Goal: Obtain resource: Download file/media

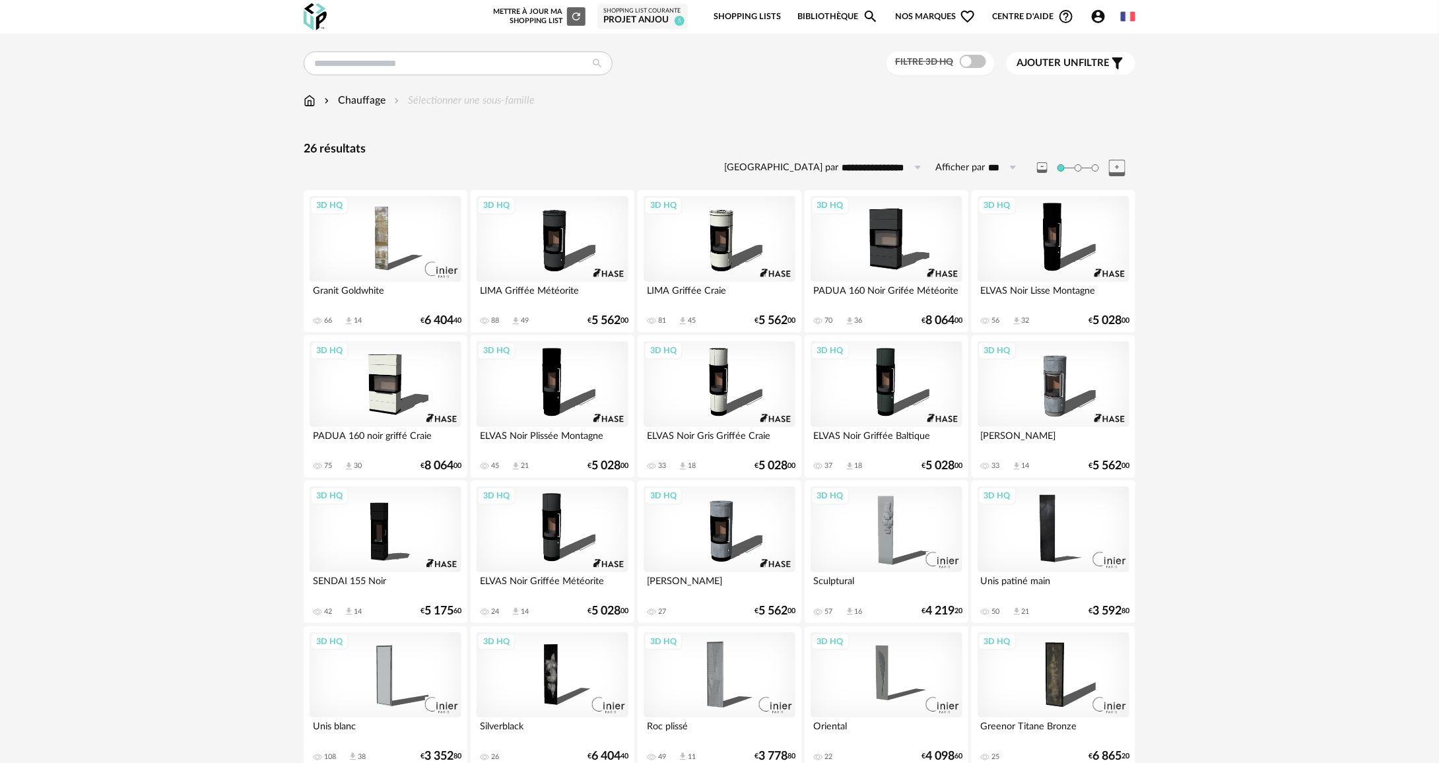
click at [313, 96] on img at bounding box center [310, 100] width 12 height 15
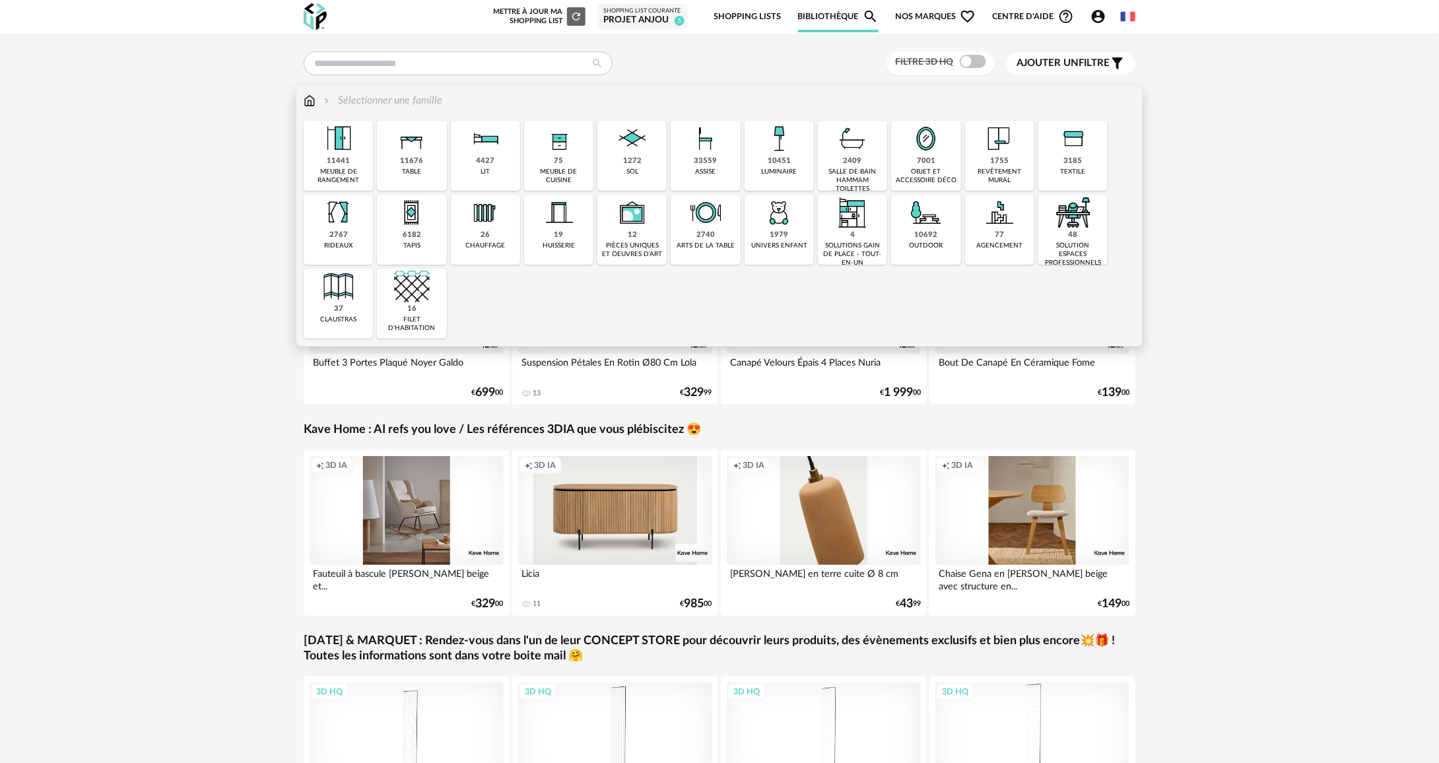
click at [334, 237] on div "2767" at bounding box center [338, 235] width 18 height 10
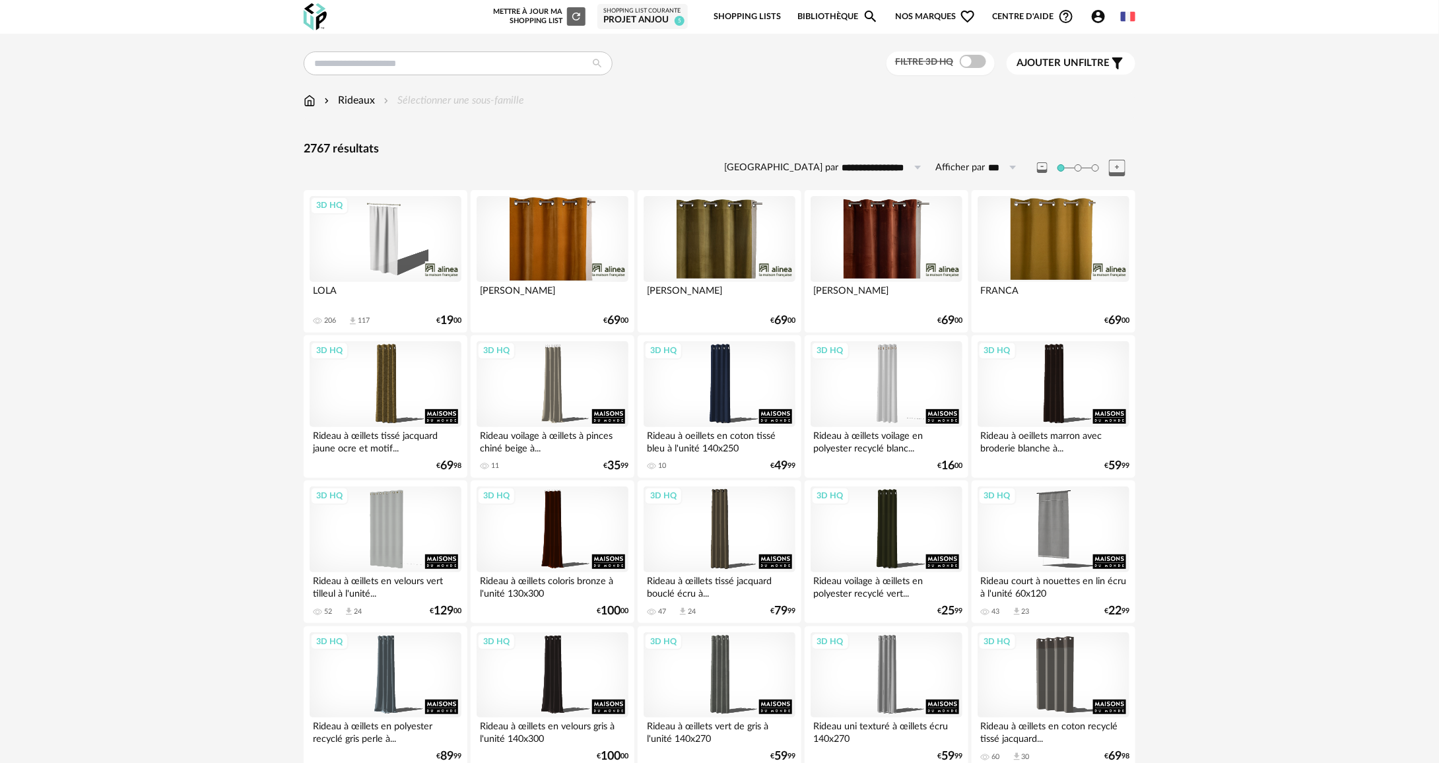
click at [973, 62] on span at bounding box center [973, 61] width 26 height 13
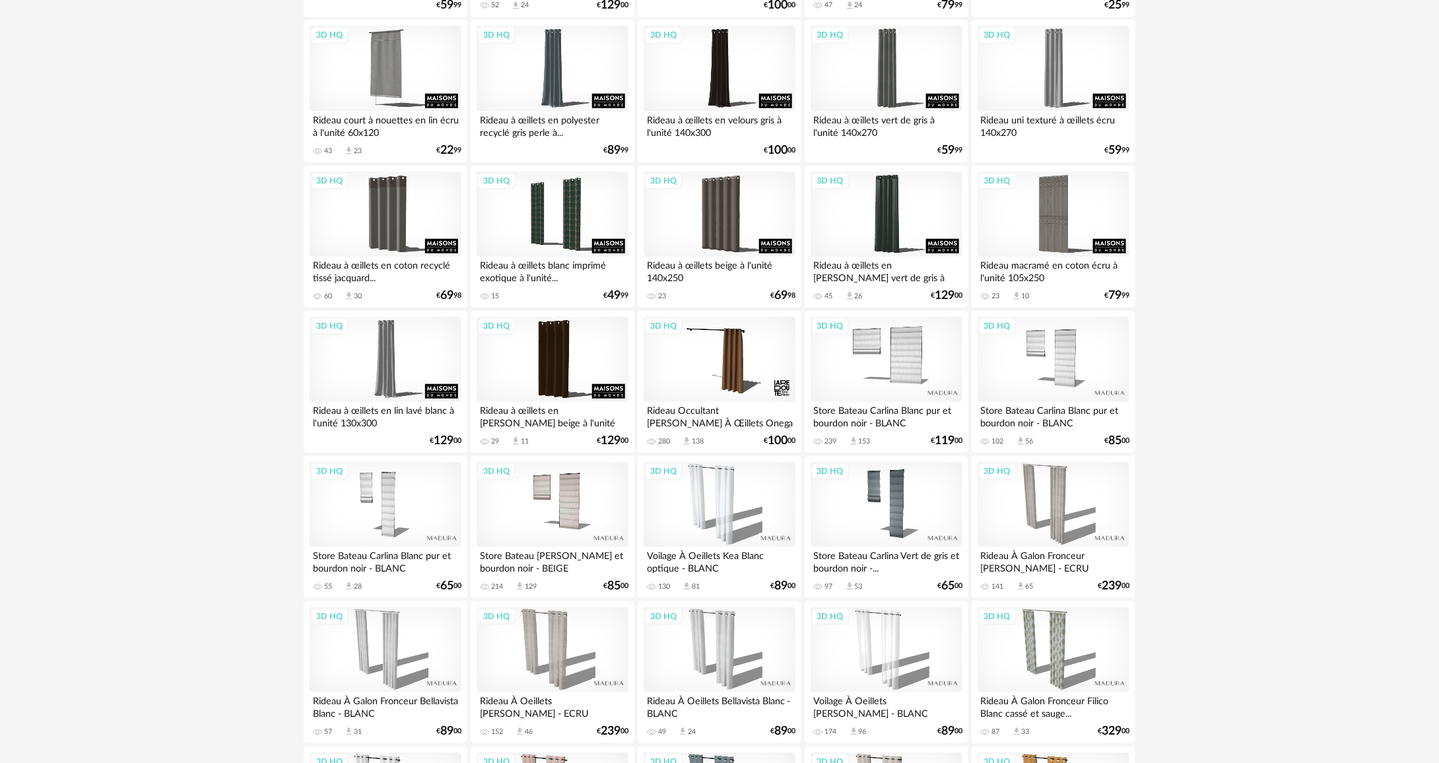
scroll to position [462, 0]
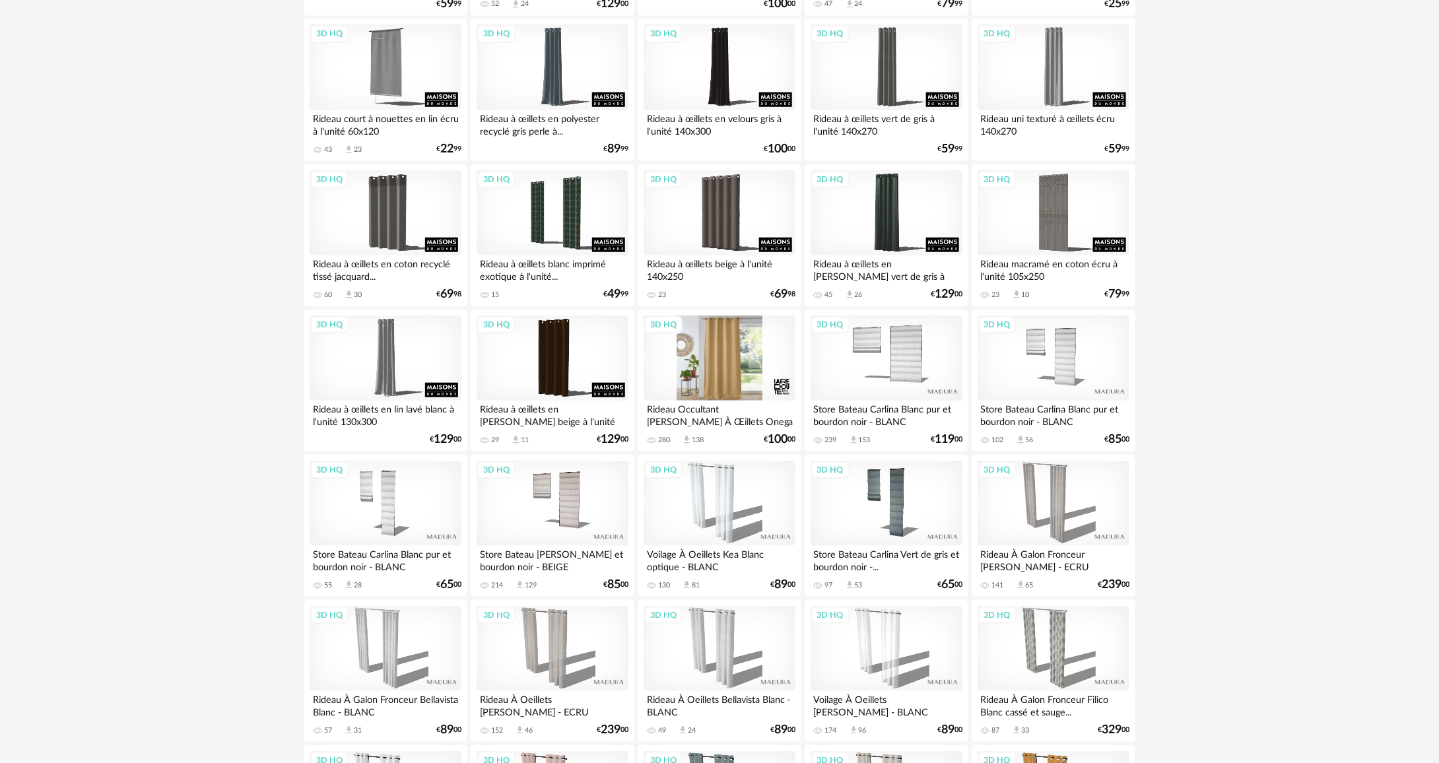
click at [736, 373] on div "3D HQ" at bounding box center [720, 359] width 152 height 86
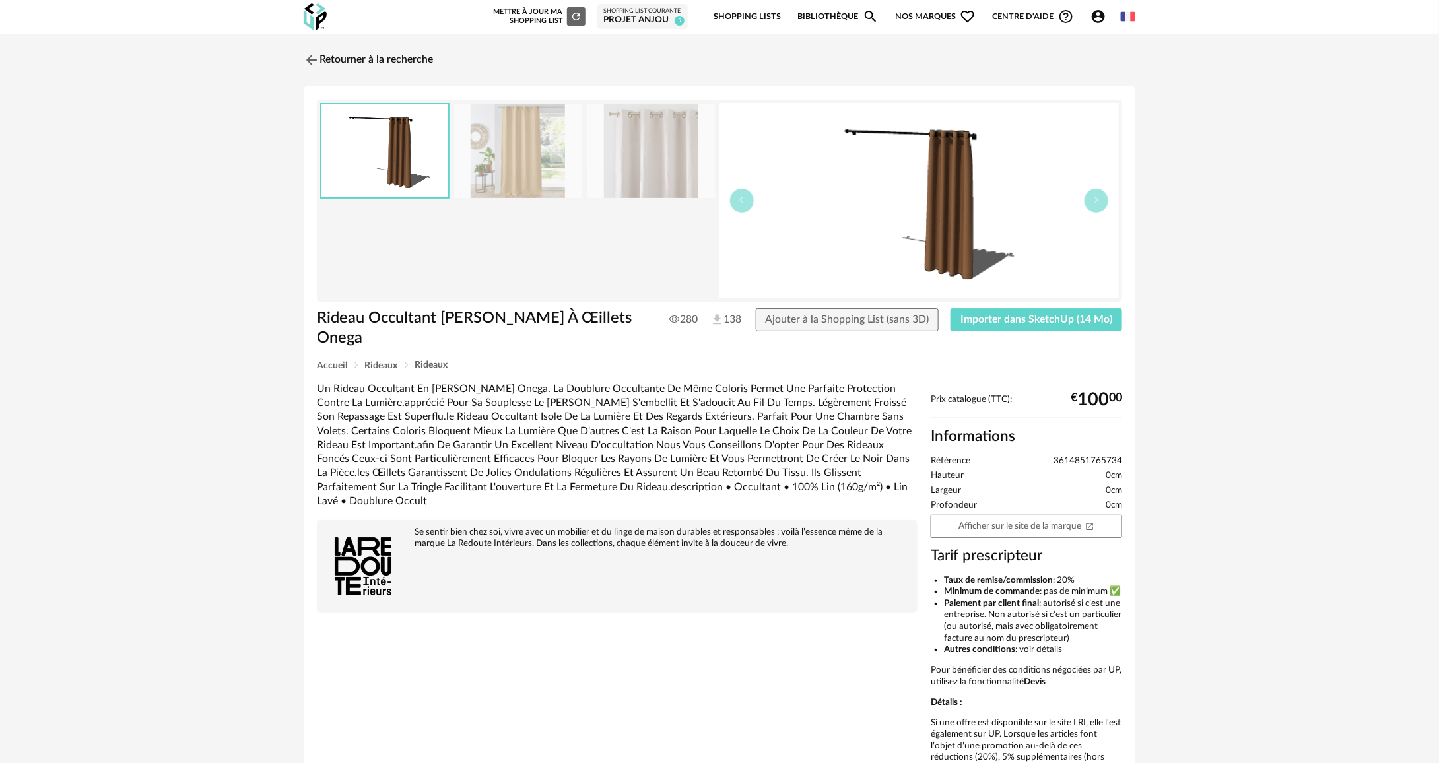
click at [996, 259] on img at bounding box center [919, 200] width 399 height 195
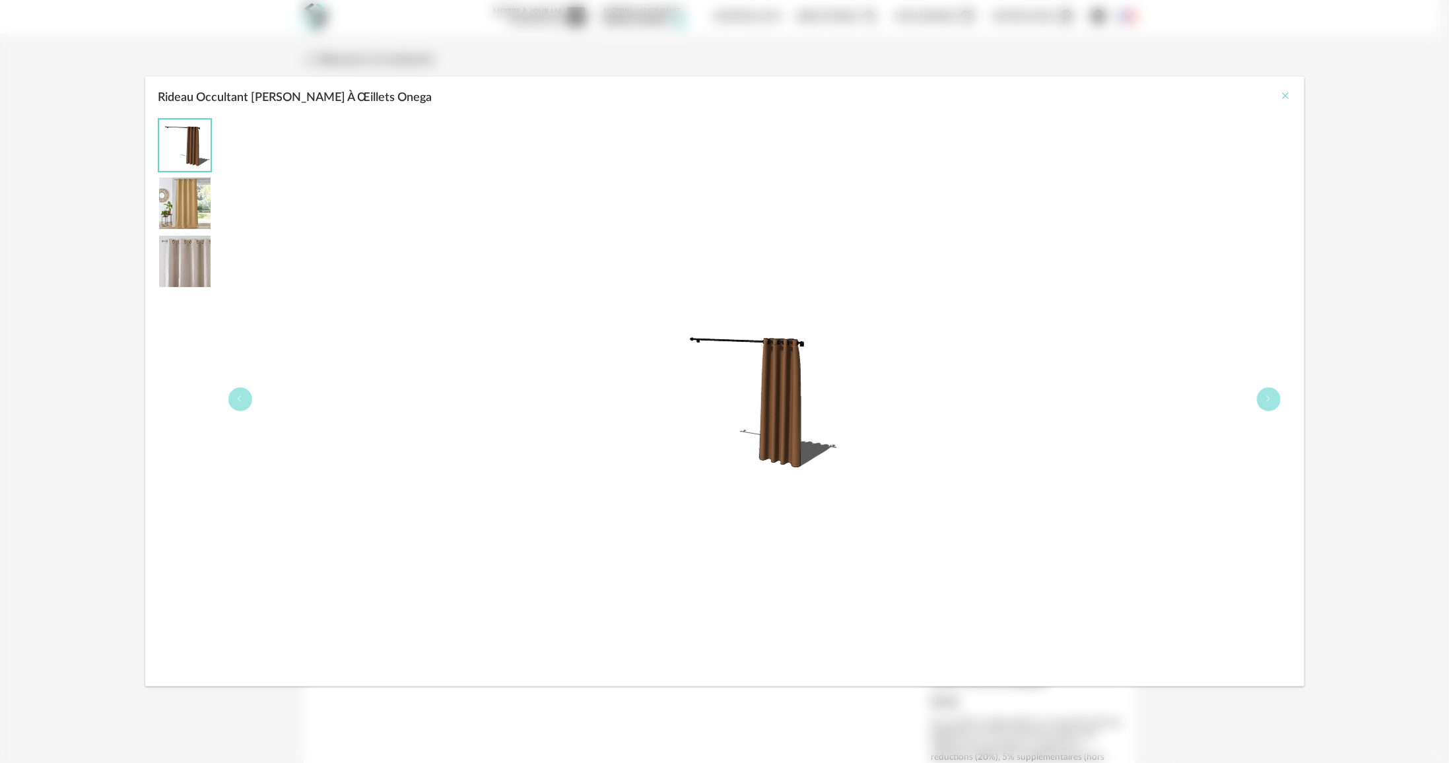
click at [1284, 98] on icon "Close" at bounding box center [1286, 95] width 11 height 11
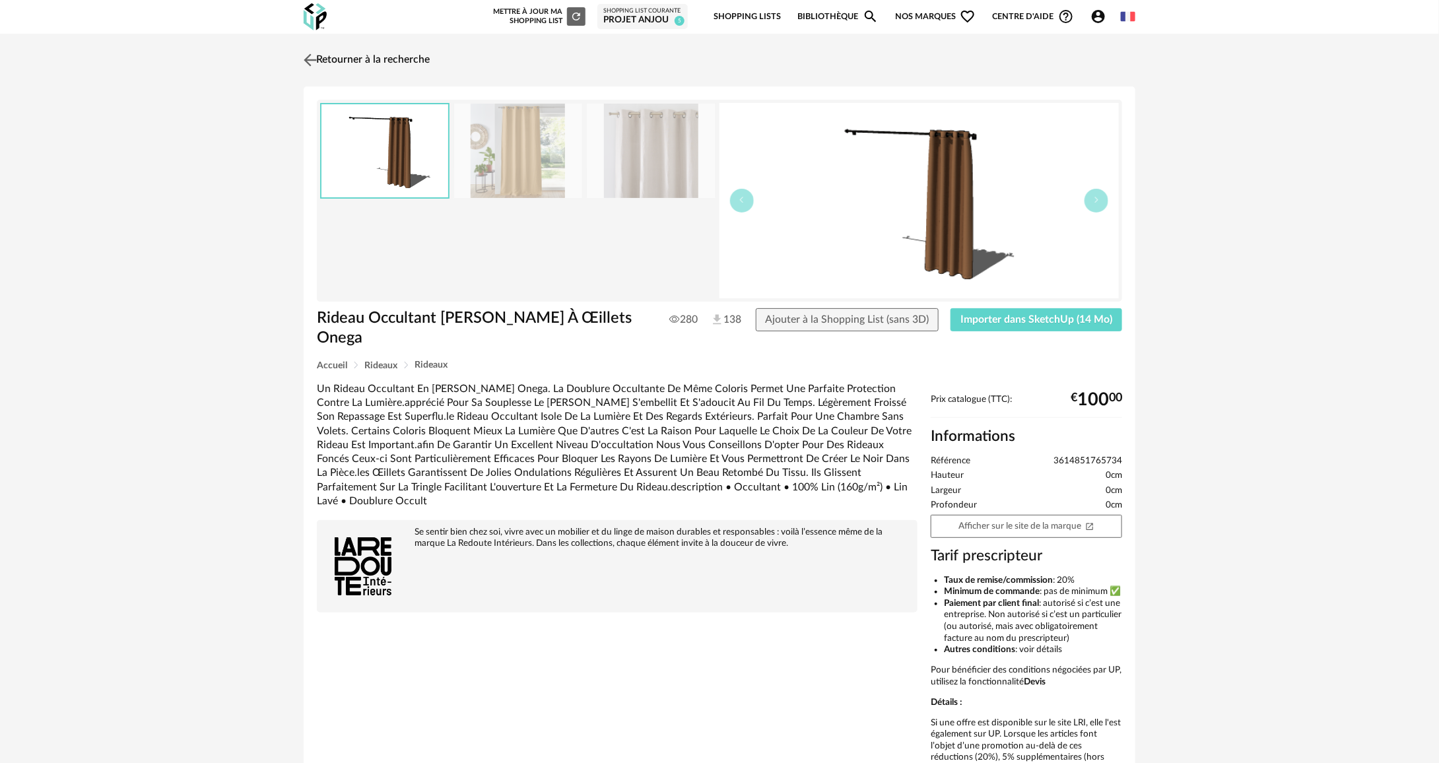
click at [357, 63] on link "Retourner à la recherche" at bounding box center [364, 60] width 129 height 29
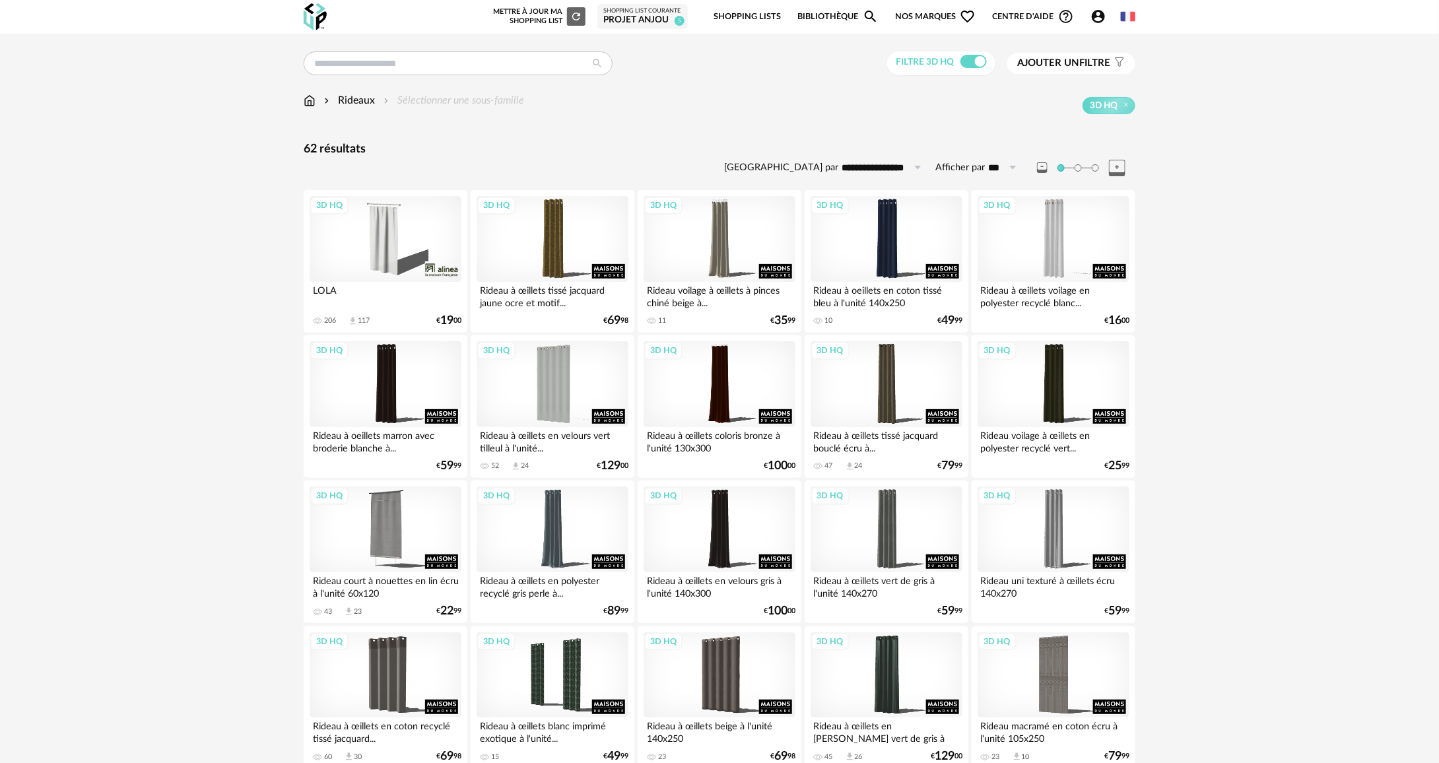
click at [378, 217] on div "3D HQ" at bounding box center [386, 239] width 152 height 86
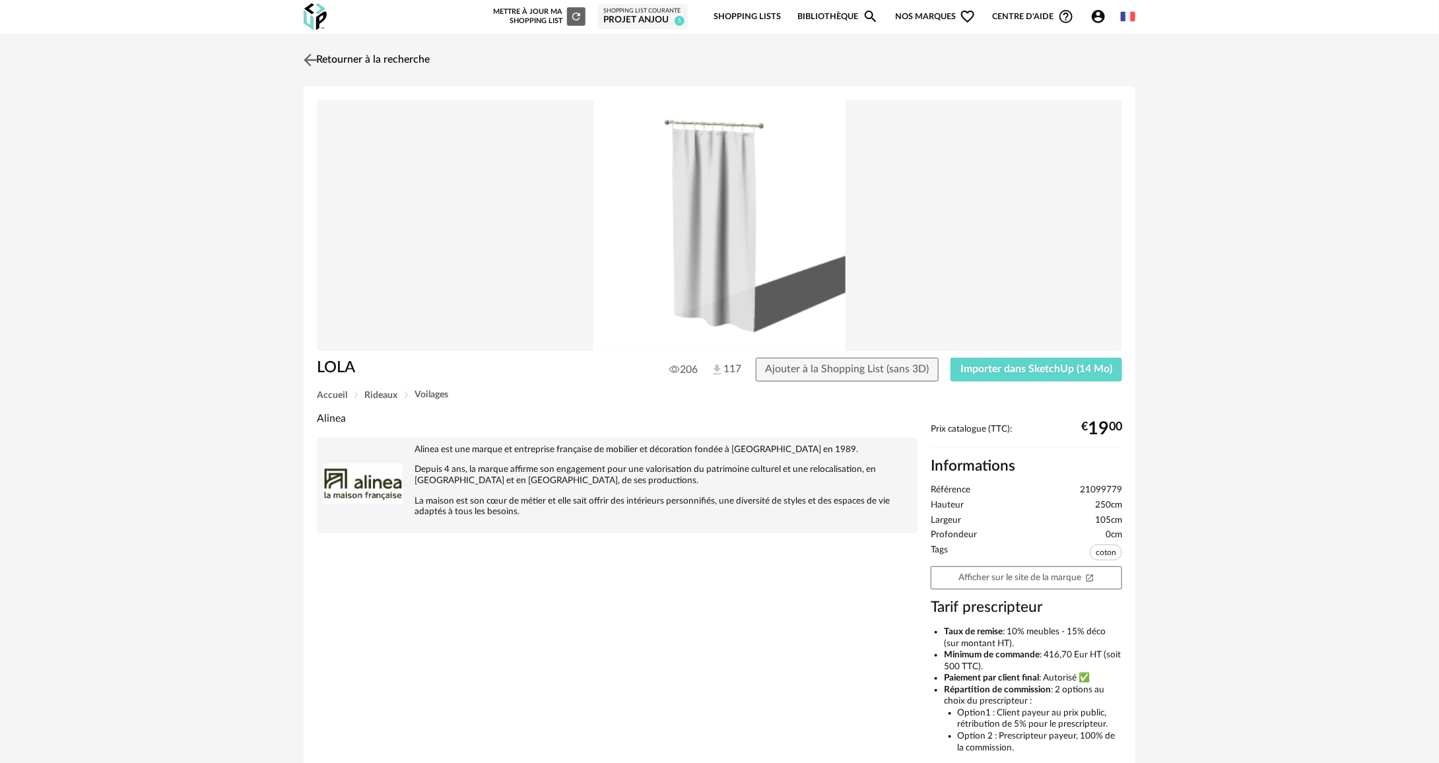
click at [306, 58] on img at bounding box center [310, 59] width 19 height 19
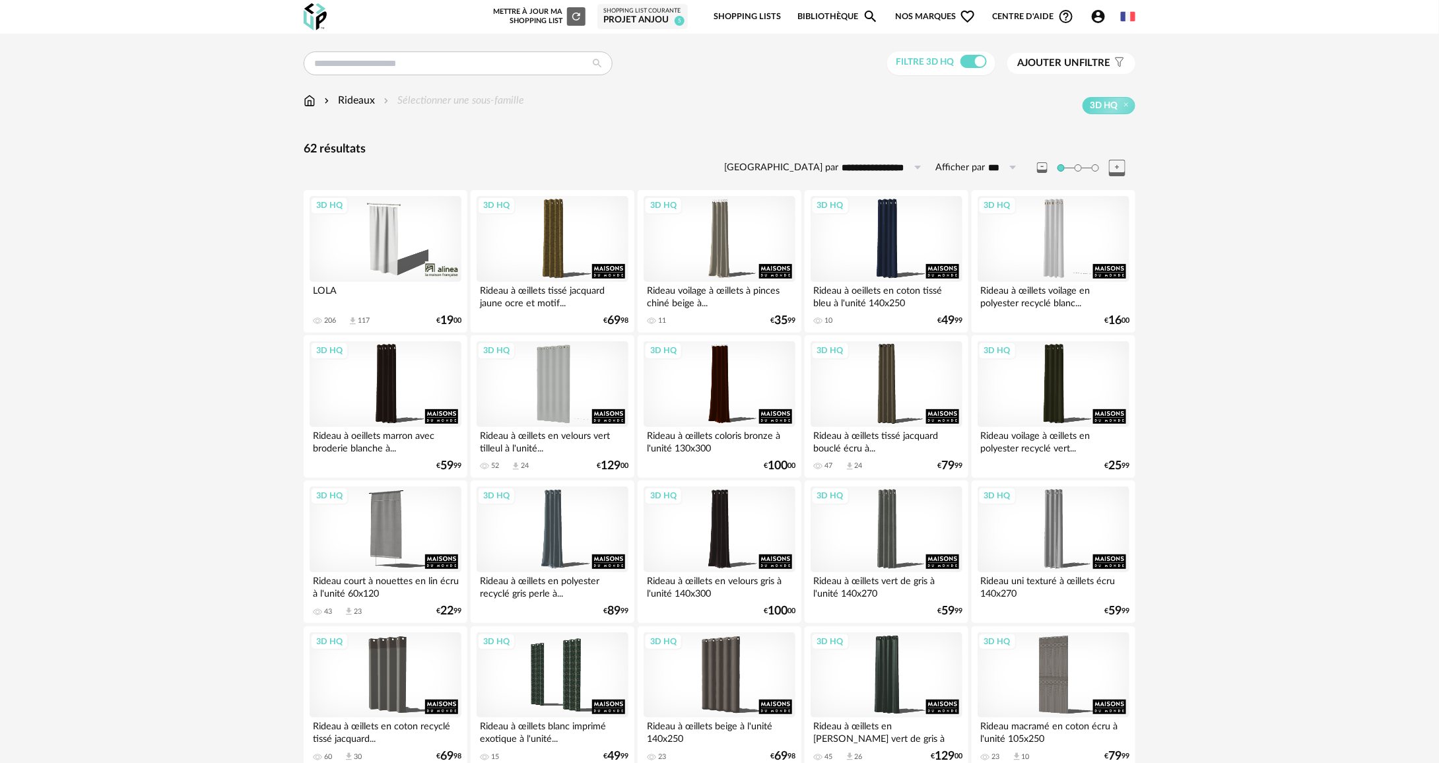
click at [307, 100] on img at bounding box center [310, 100] width 12 height 15
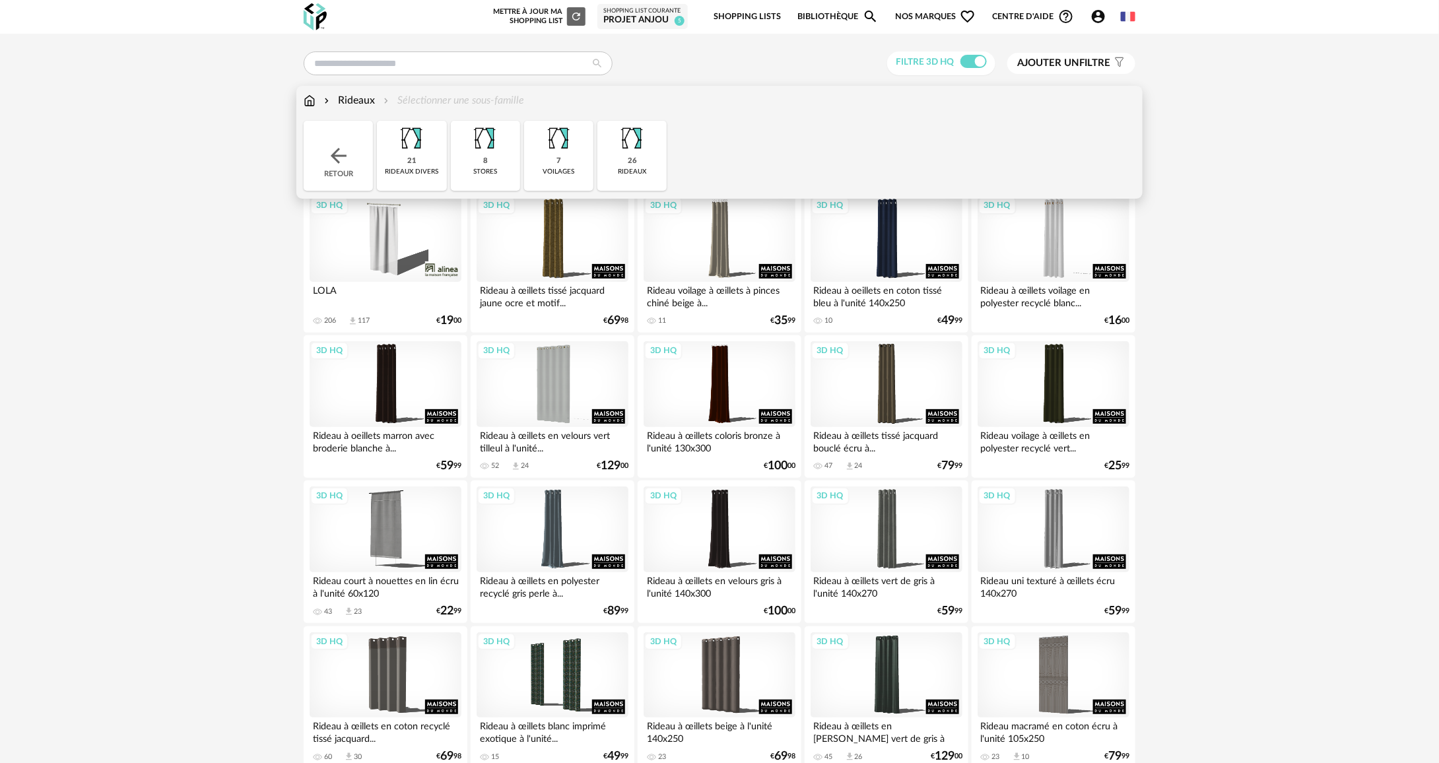
click at [330, 164] on img at bounding box center [339, 156] width 24 height 24
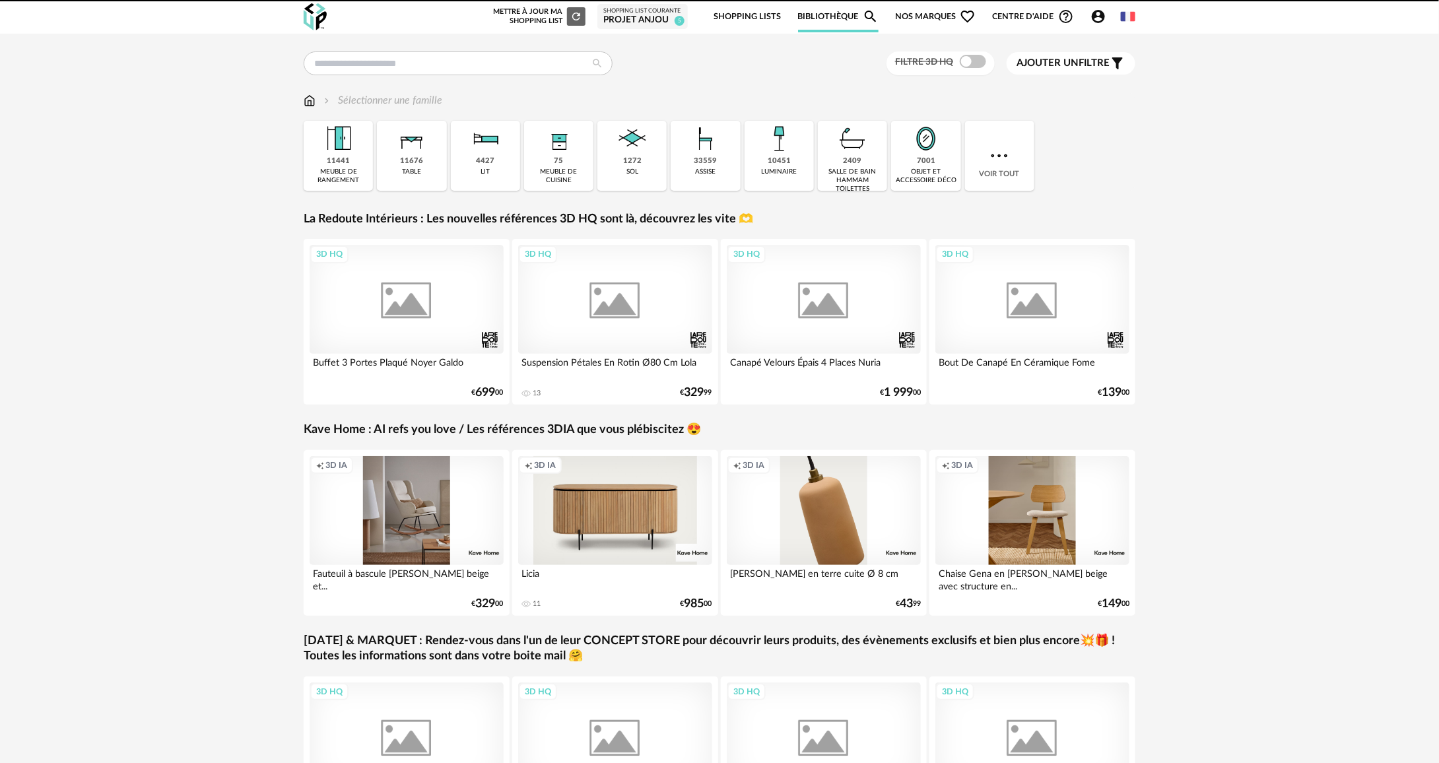
click at [774, 160] on div "10451" at bounding box center [779, 161] width 23 height 10
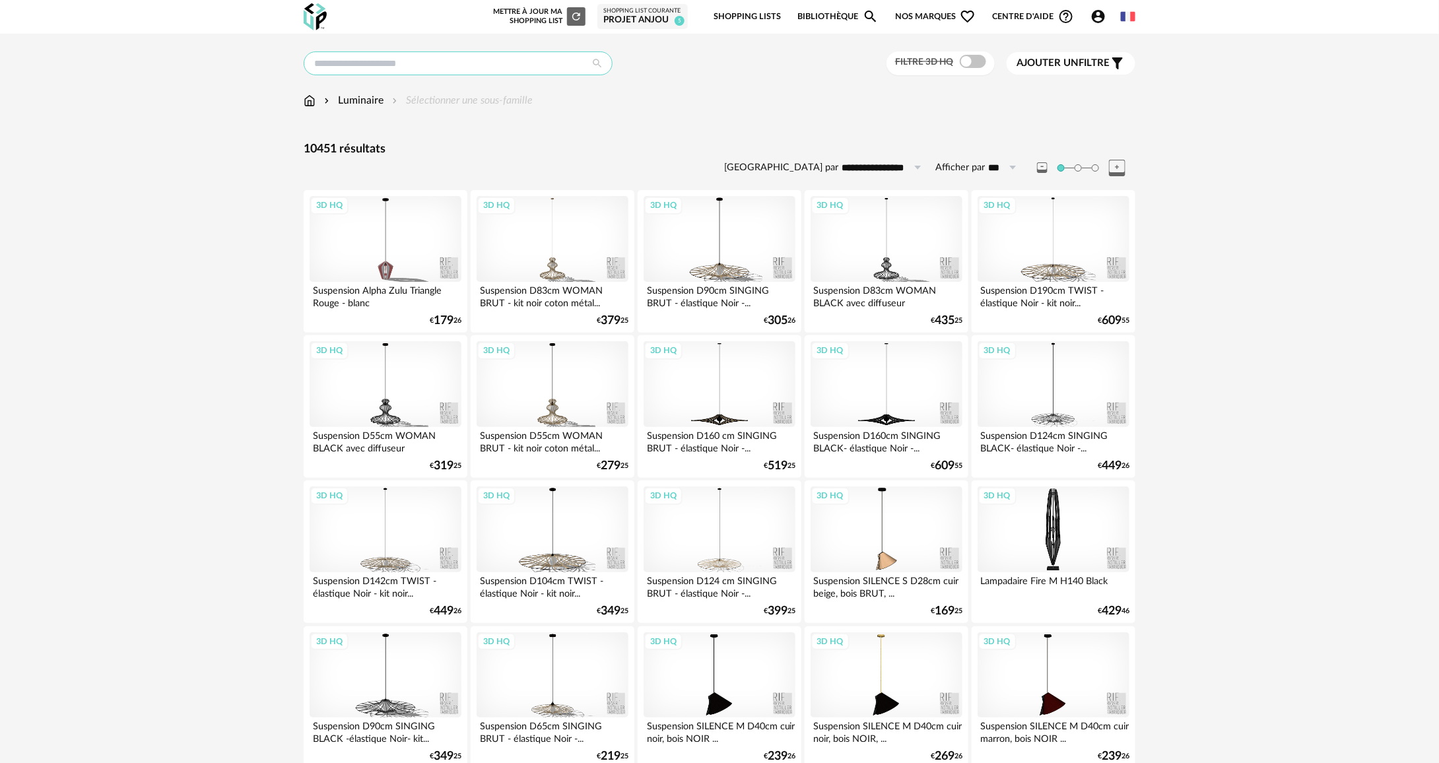
click at [412, 75] on input "text" at bounding box center [458, 63] width 309 height 24
type input "****"
type input "**********"
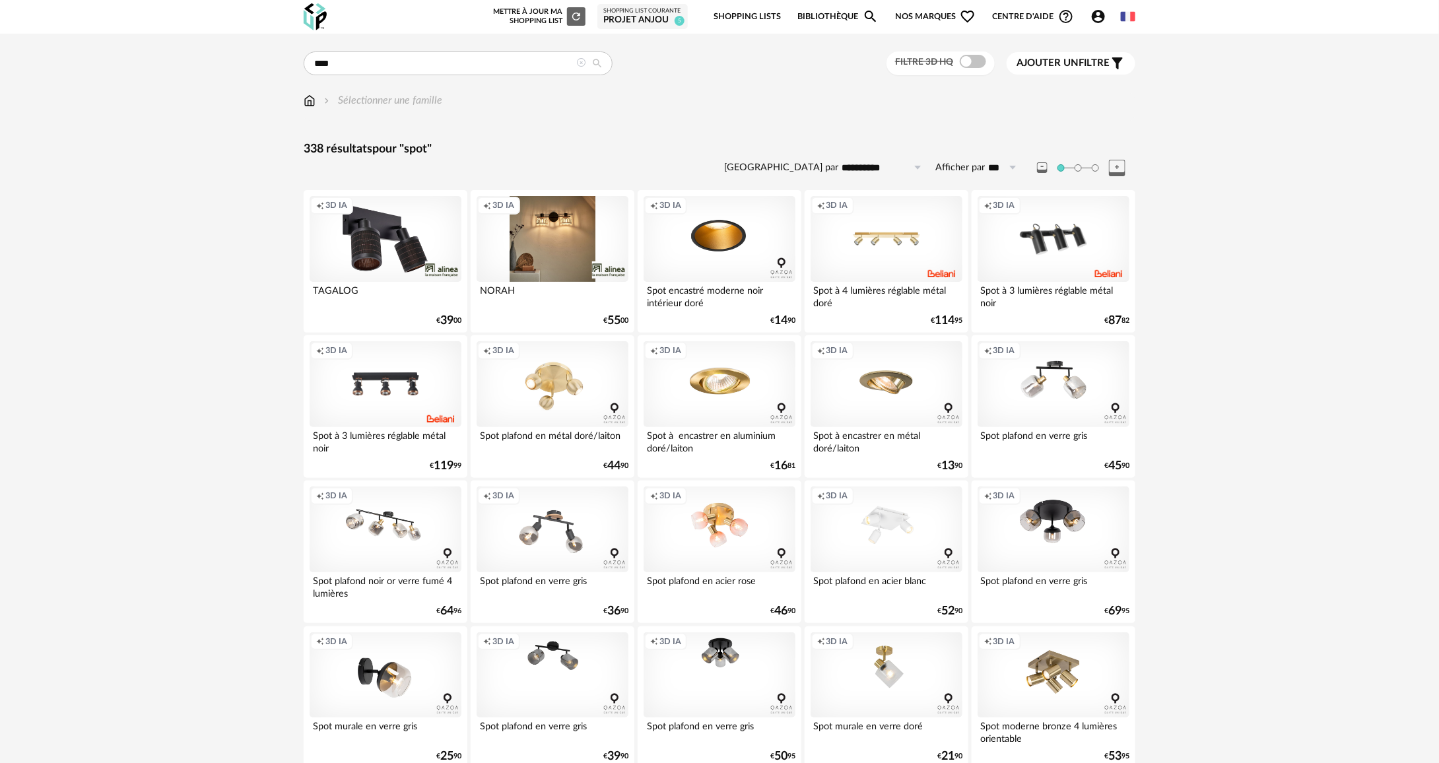
click at [973, 64] on span at bounding box center [973, 61] width 26 height 13
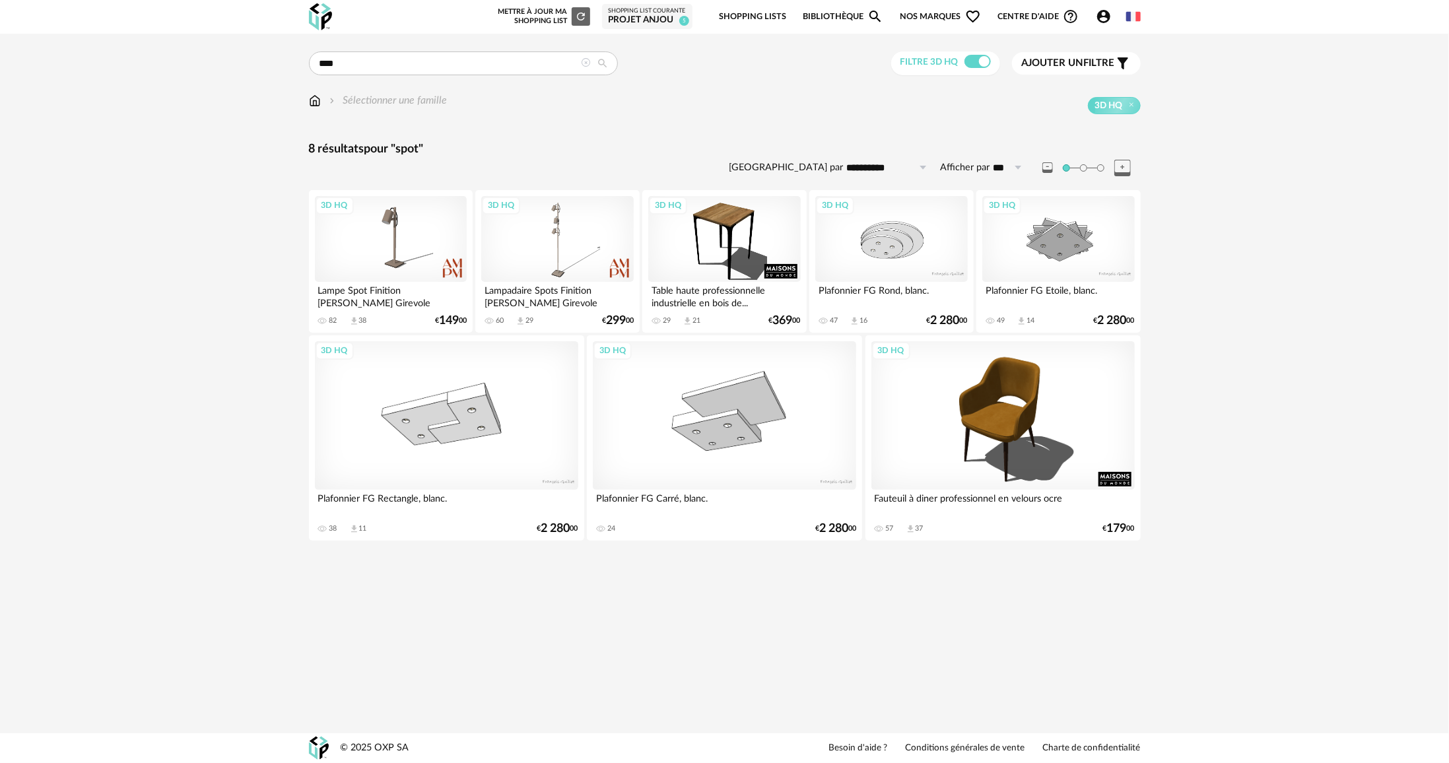
click at [967, 71] on div "Filtre 3D HQ" at bounding box center [945, 63] width 109 height 24
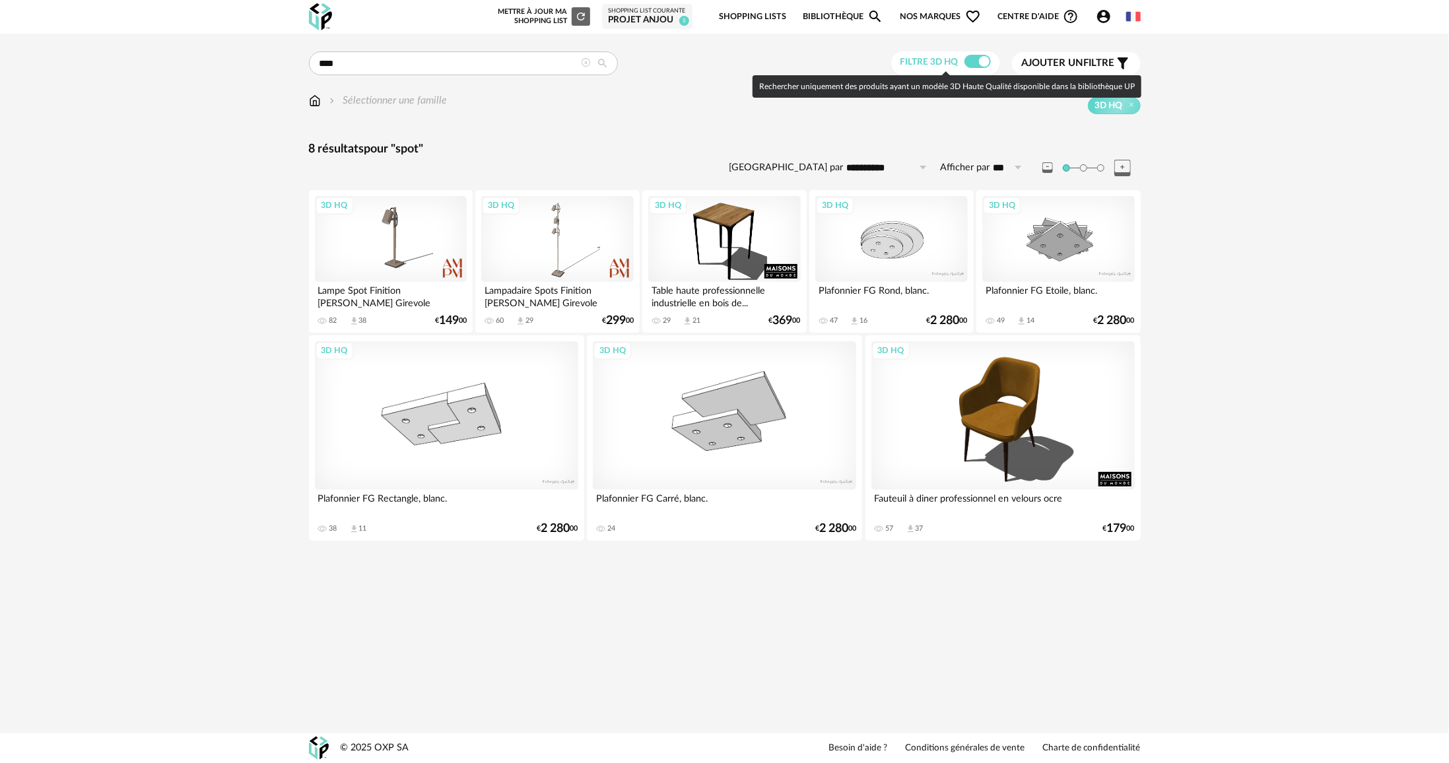
click at [970, 64] on span at bounding box center [978, 61] width 26 height 13
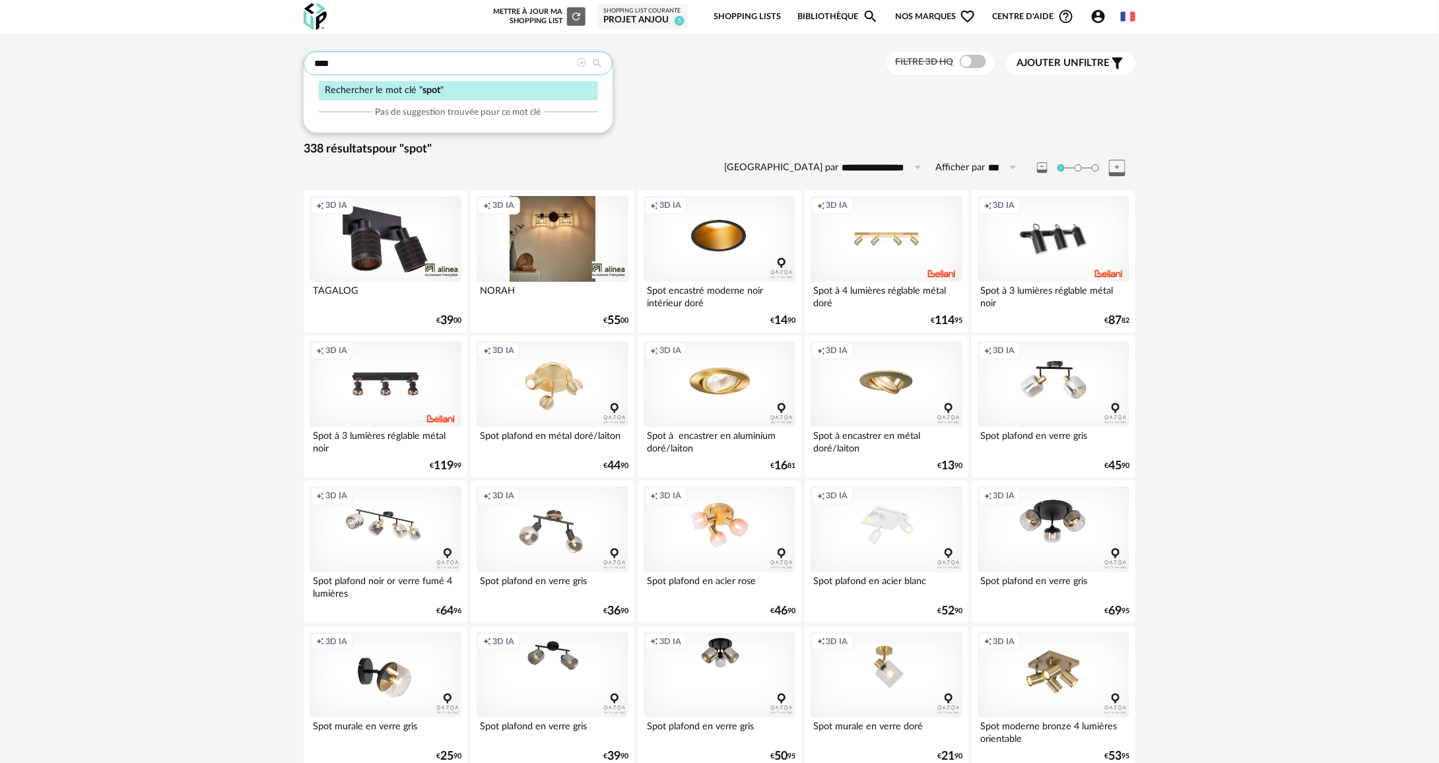
drag, startPoint x: 410, startPoint y: 58, endPoint x: 259, endPoint y: 44, distance: 151.9
type input "**********"
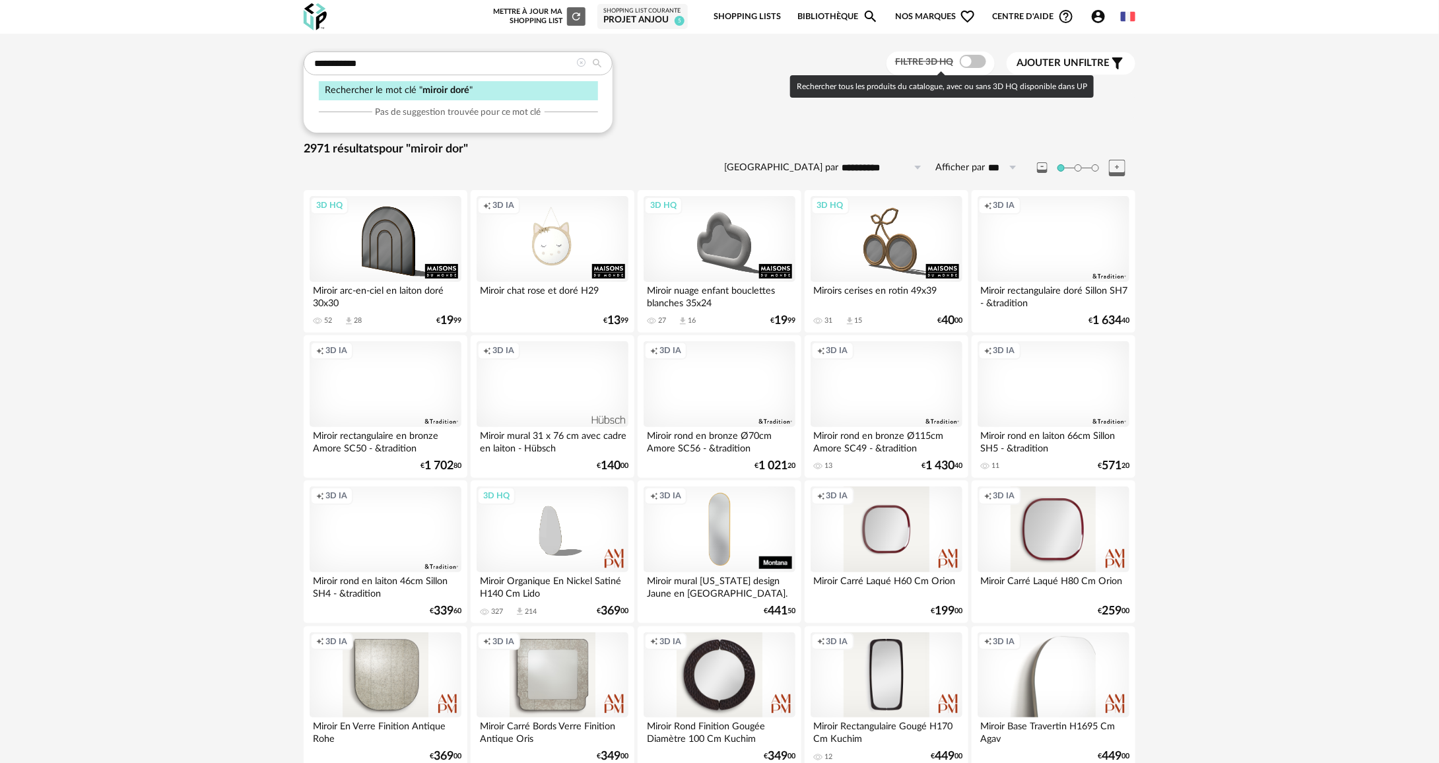
click at [969, 65] on span at bounding box center [973, 61] width 26 height 13
type input "**********"
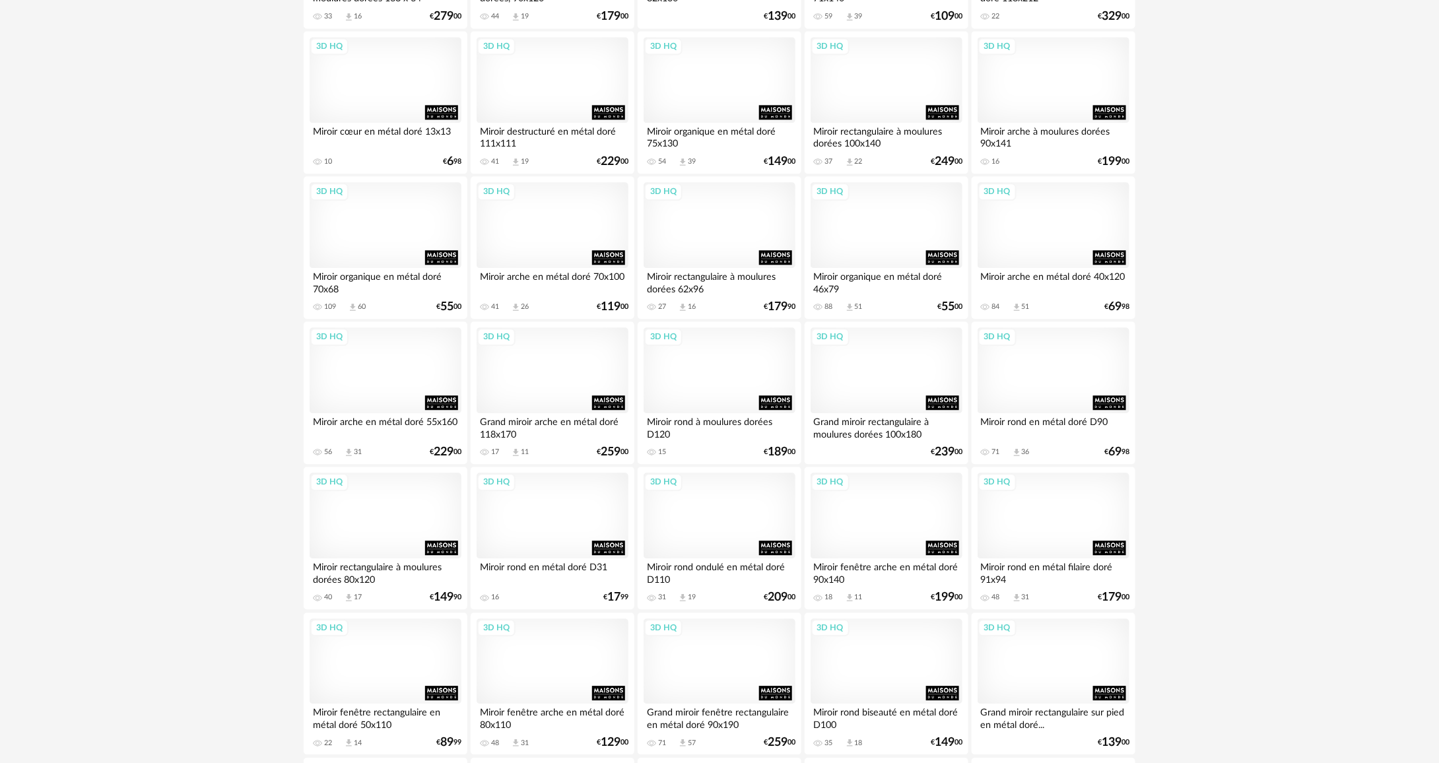
scroll to position [1585, 0]
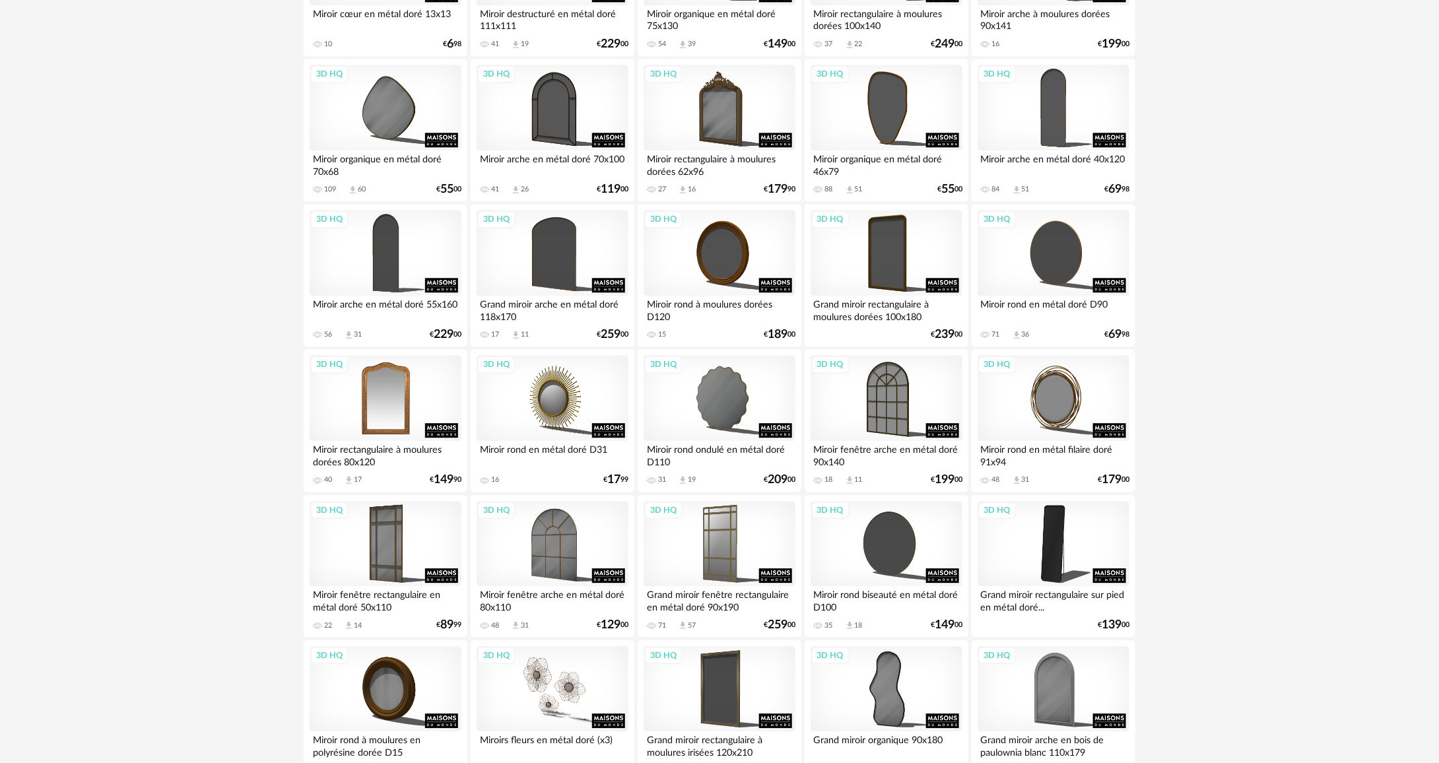
click at [394, 386] on div "3D HQ" at bounding box center [386, 398] width 152 height 86
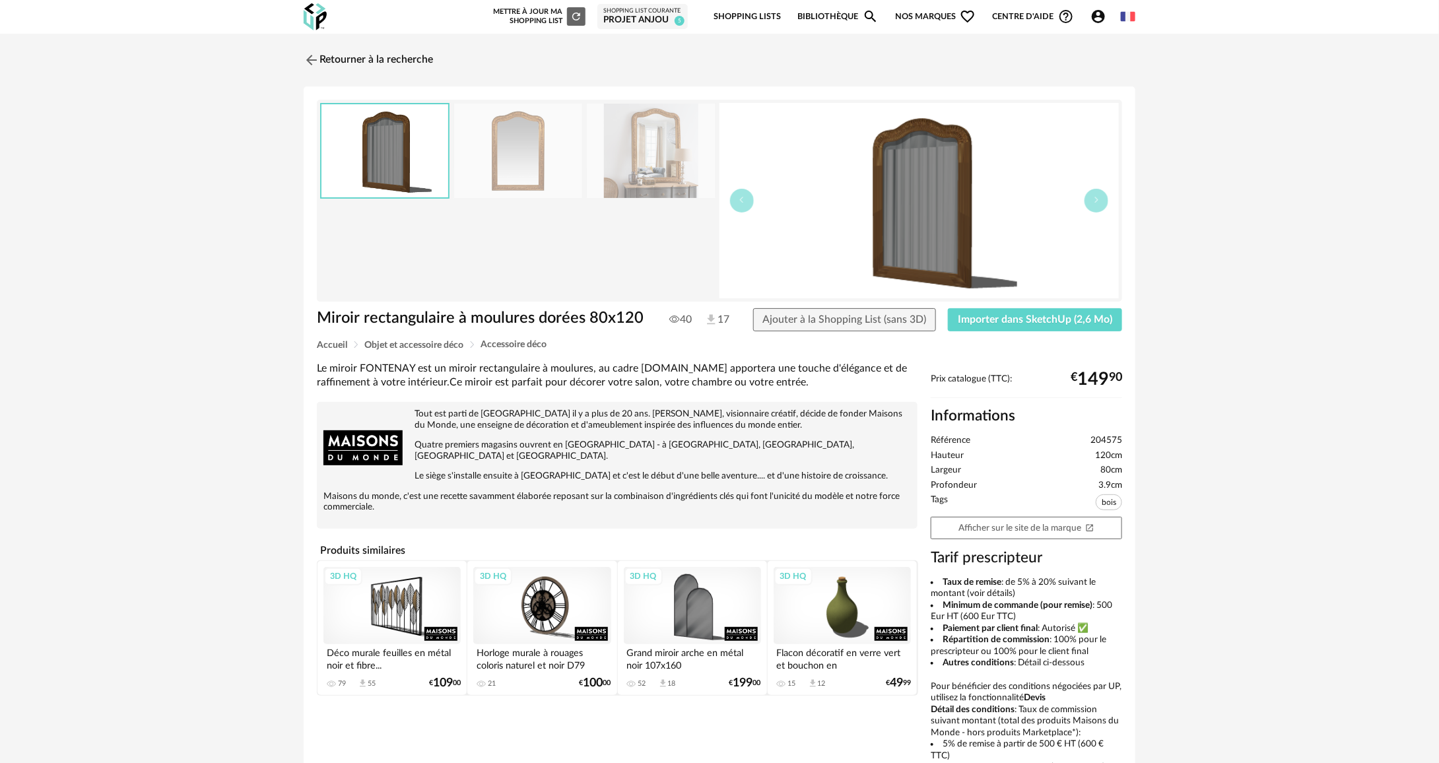
click at [642, 162] on img at bounding box center [651, 151] width 128 height 94
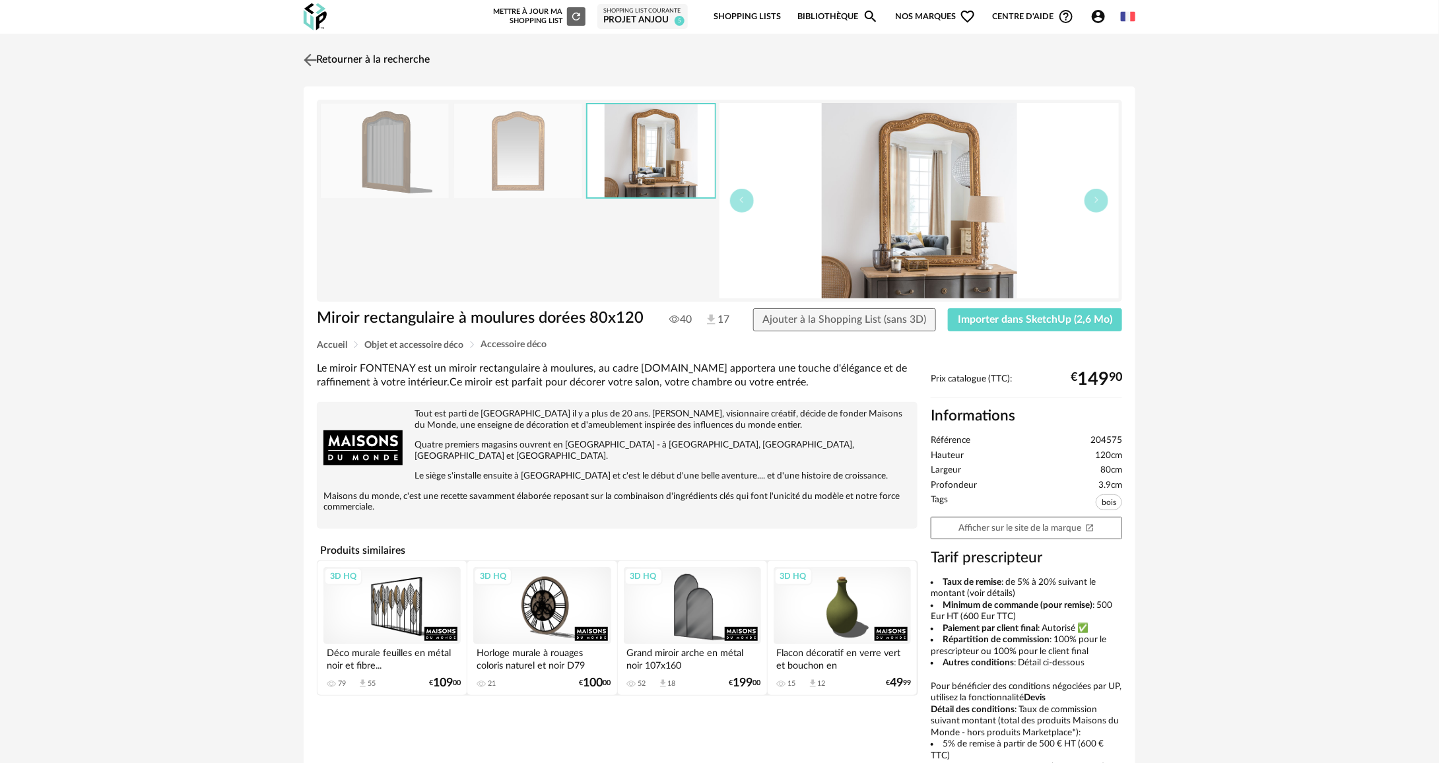
click at [312, 58] on img at bounding box center [310, 59] width 19 height 19
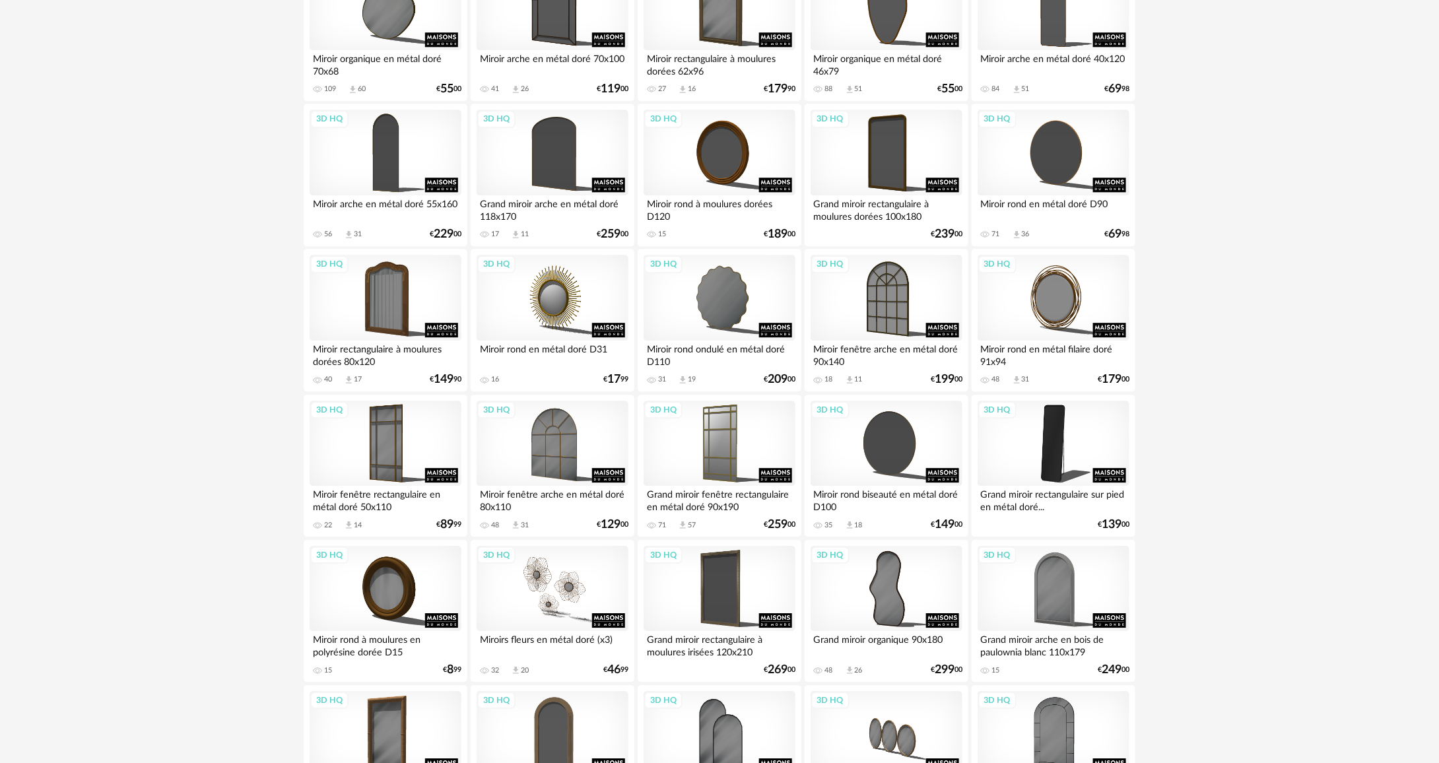
scroll to position [1783, 0]
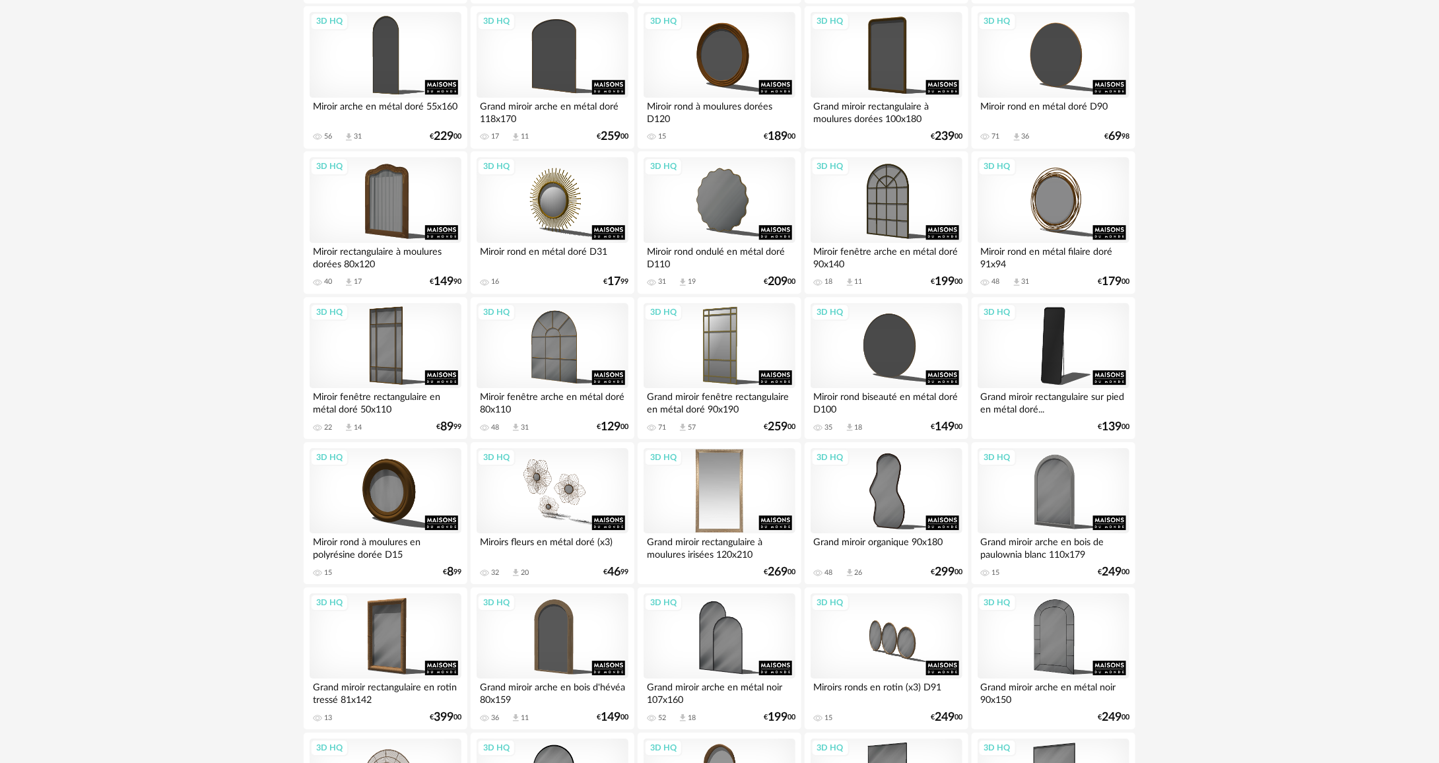
click at [751, 468] on div "3D HQ" at bounding box center [720, 491] width 152 height 86
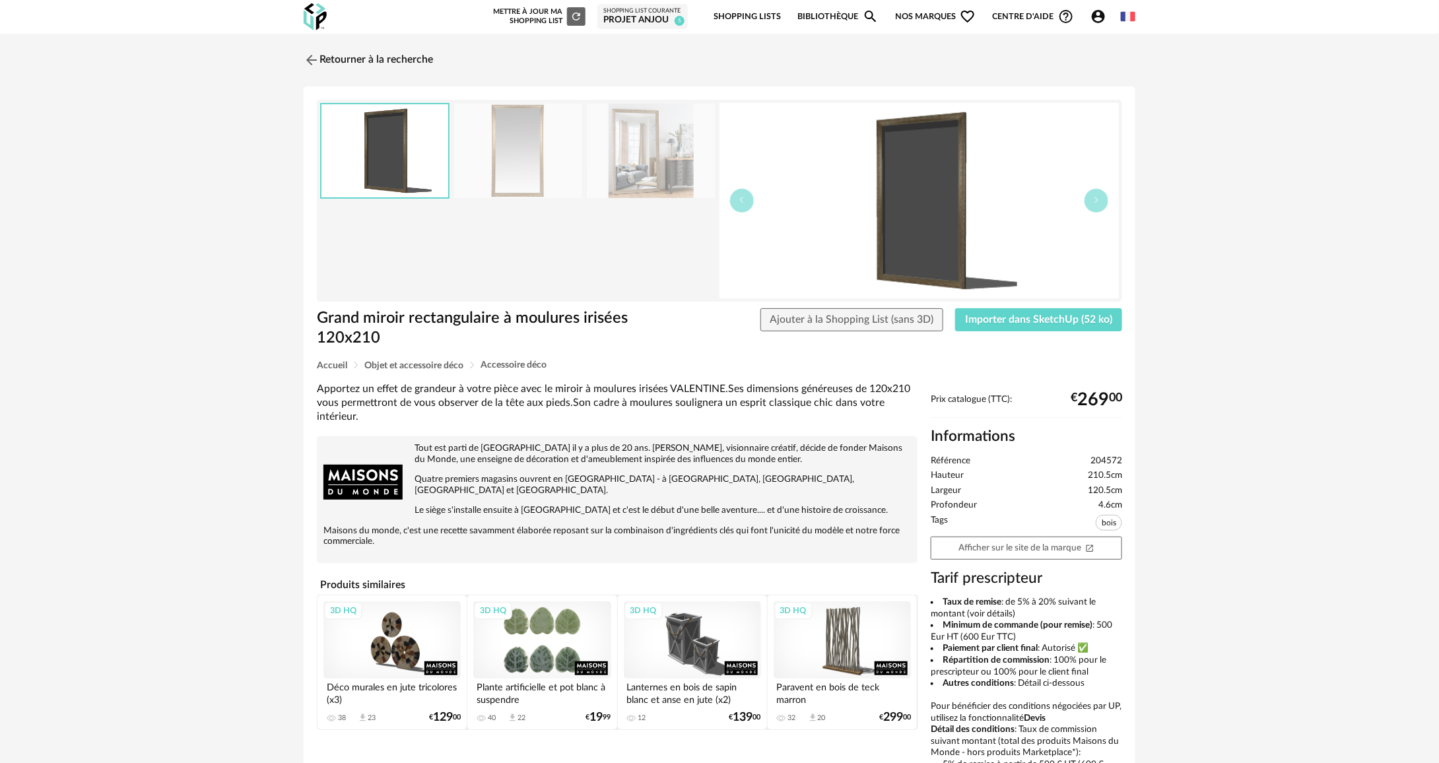
click at [599, 135] on img at bounding box center [651, 151] width 128 height 94
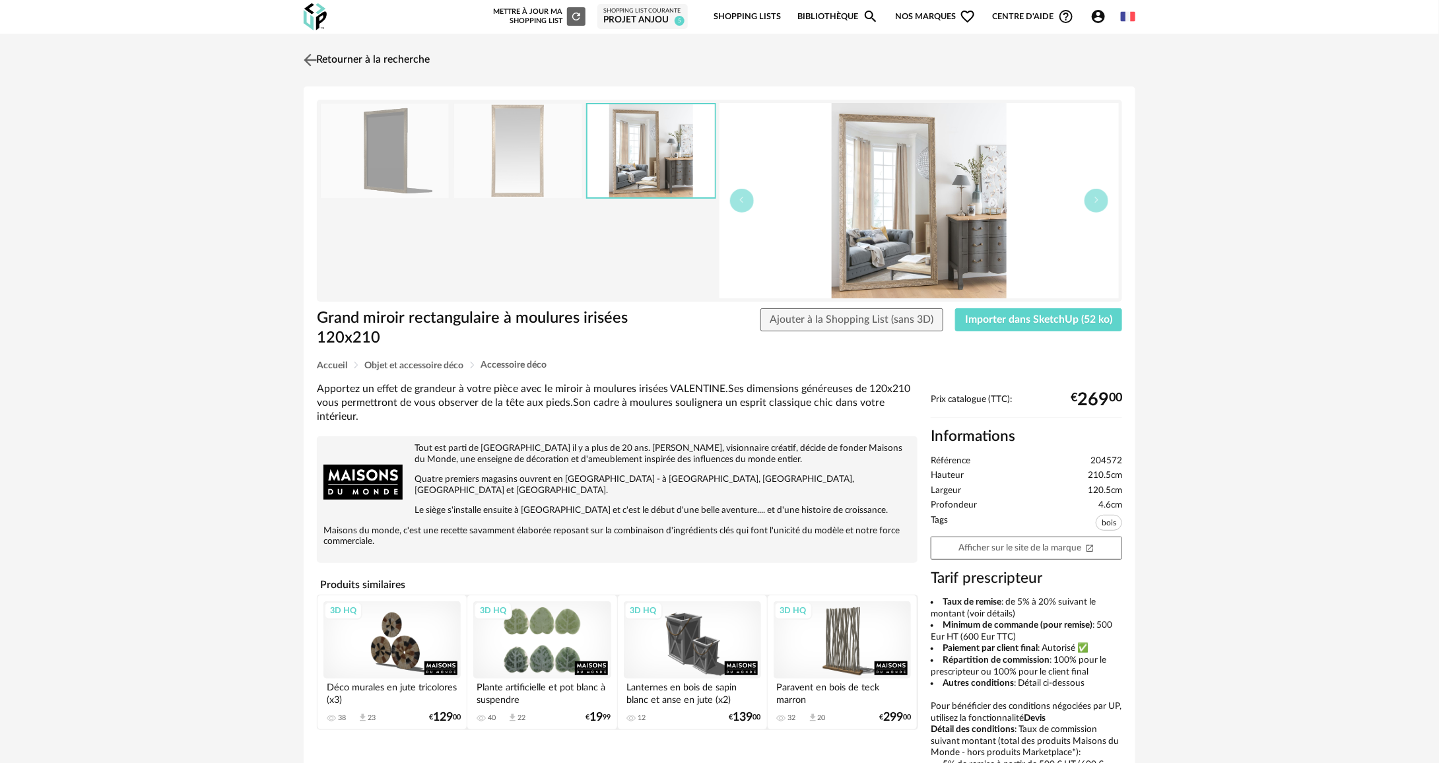
click at [376, 50] on link "Retourner à la recherche" at bounding box center [364, 60] width 129 height 29
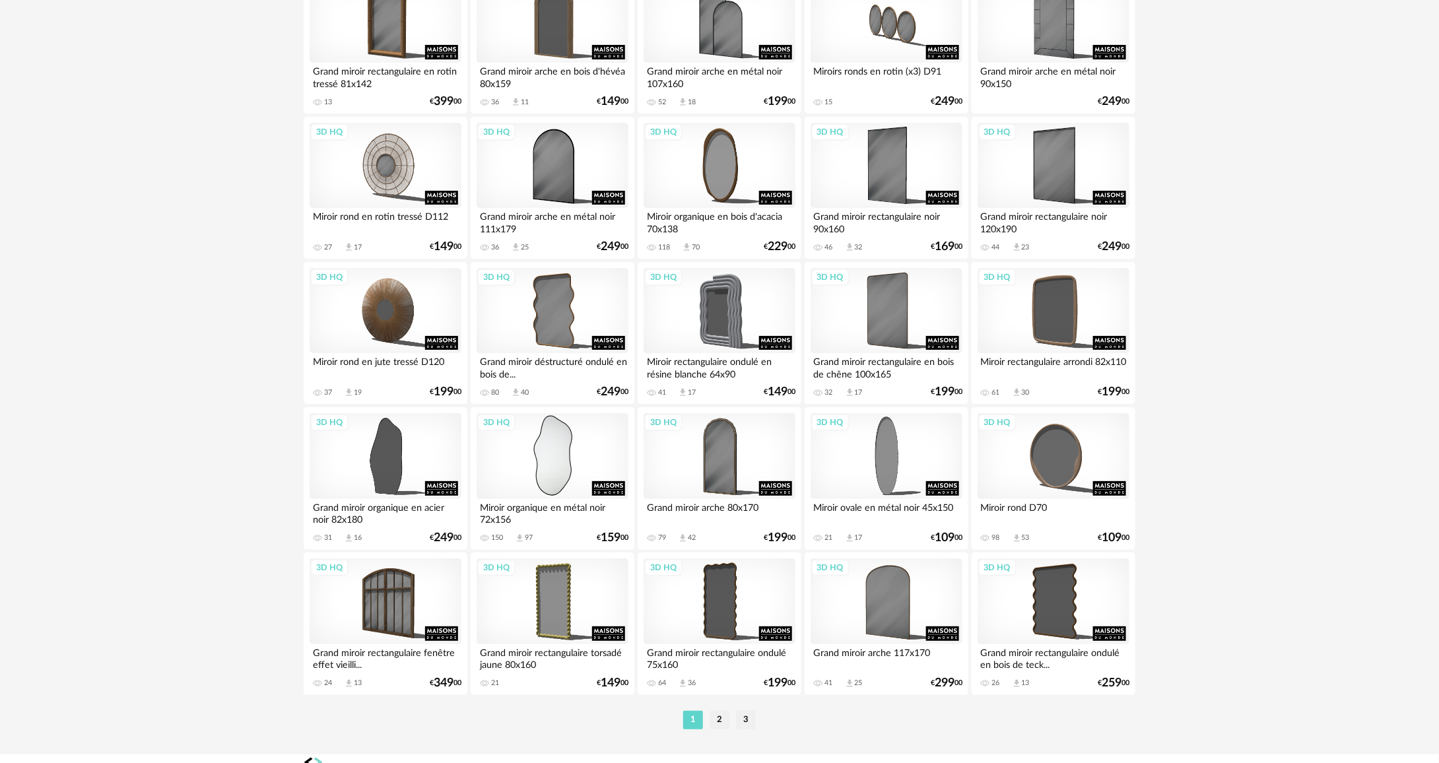
scroll to position [2420, 0]
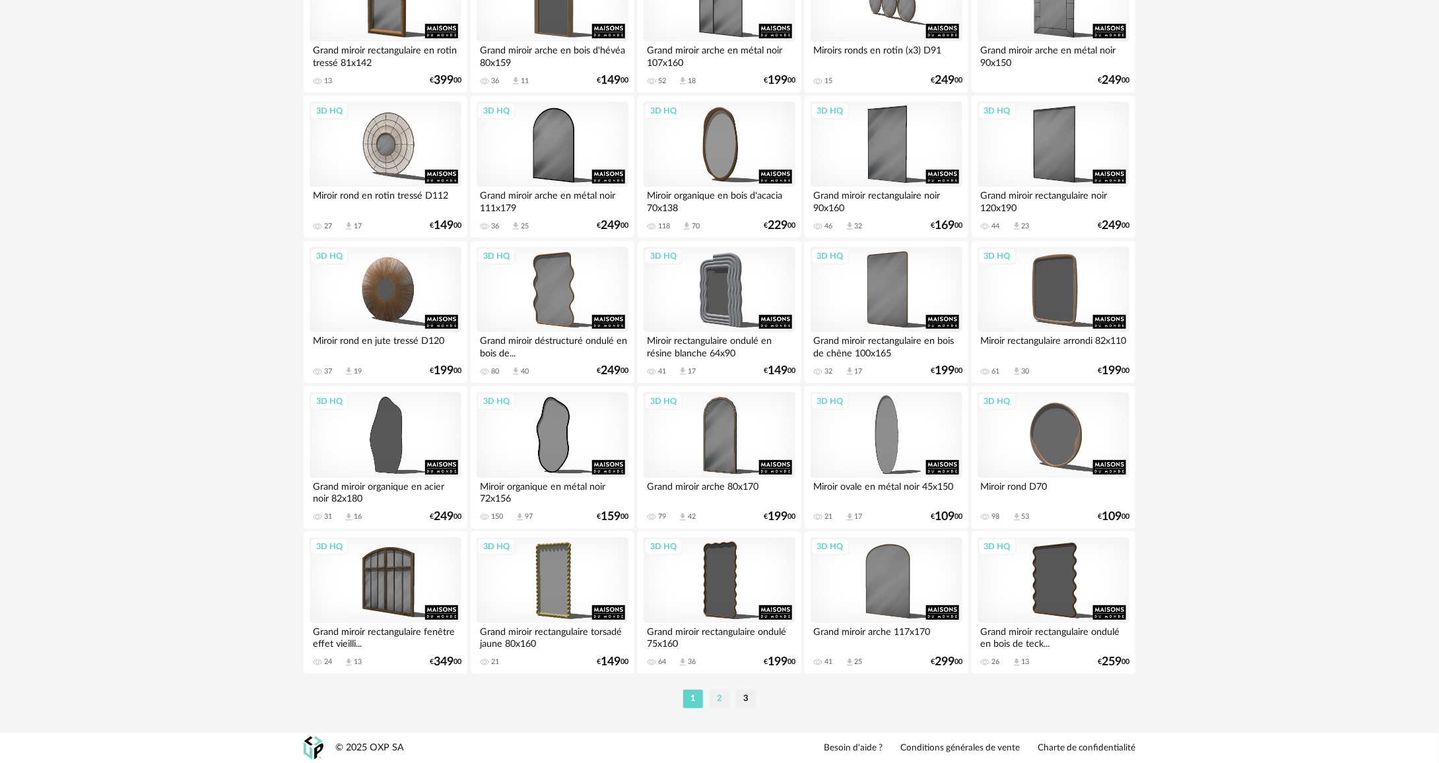
click at [722, 697] on li "2" at bounding box center [720, 699] width 20 height 18
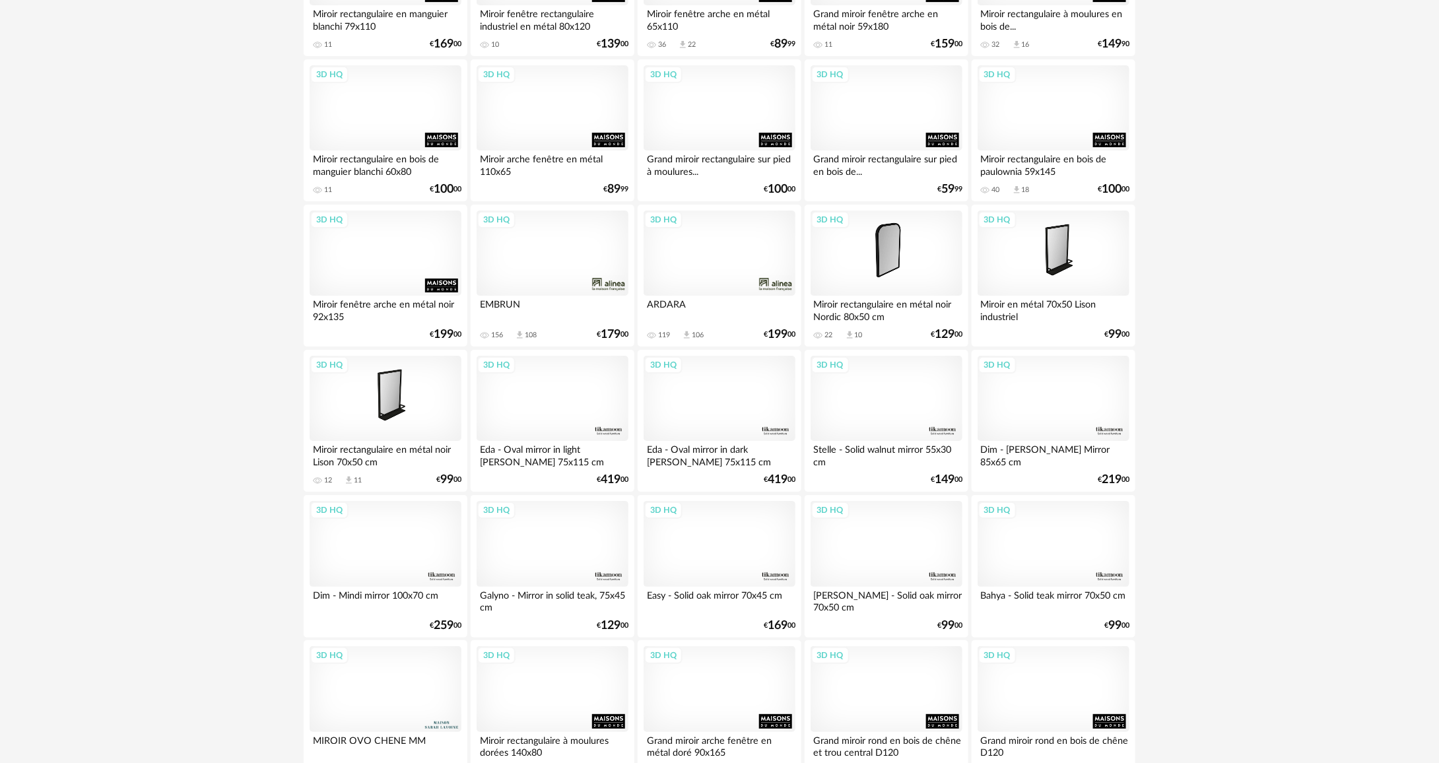
scroll to position [2420, 0]
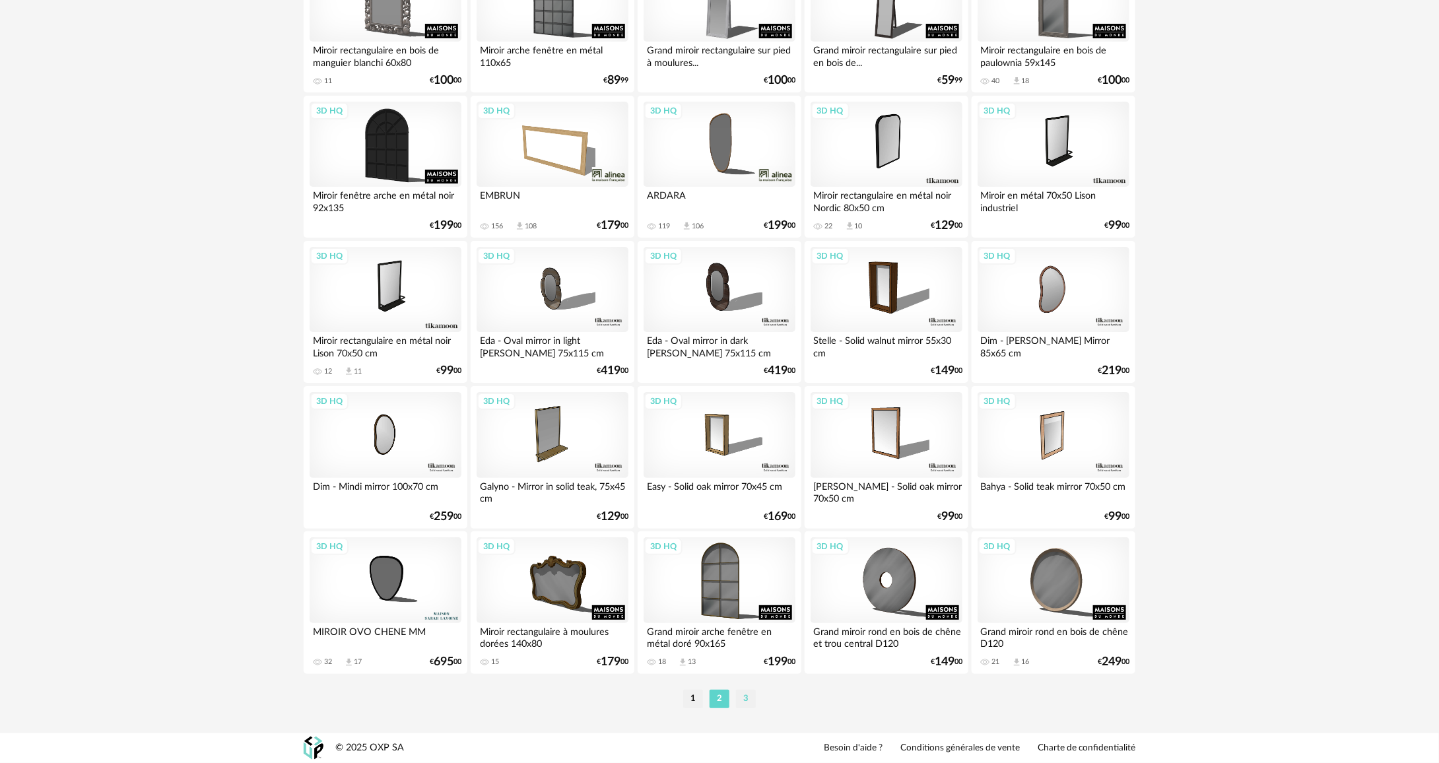
click at [751, 695] on li "3" at bounding box center [746, 699] width 20 height 18
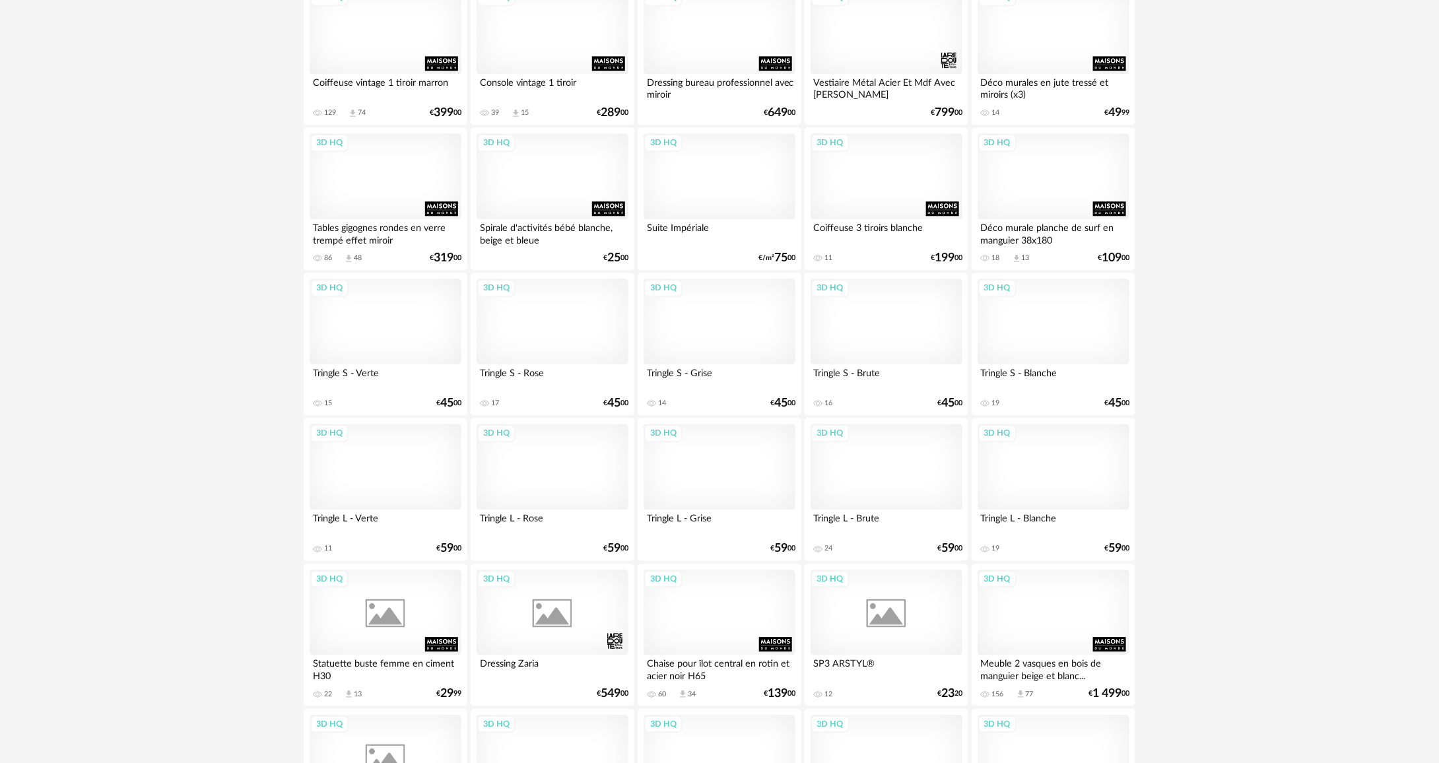
scroll to position [1862, 0]
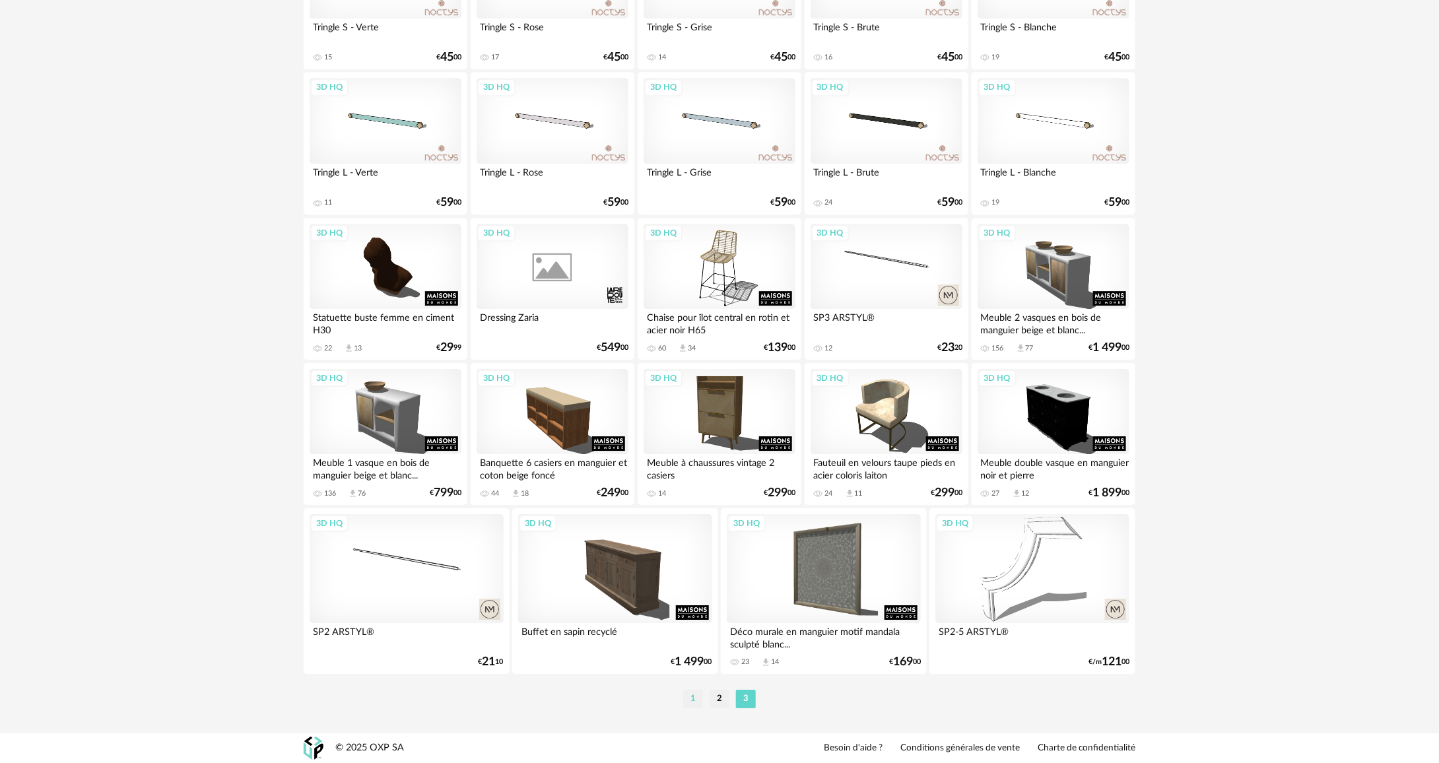
click at [689, 693] on li "1" at bounding box center [693, 699] width 20 height 18
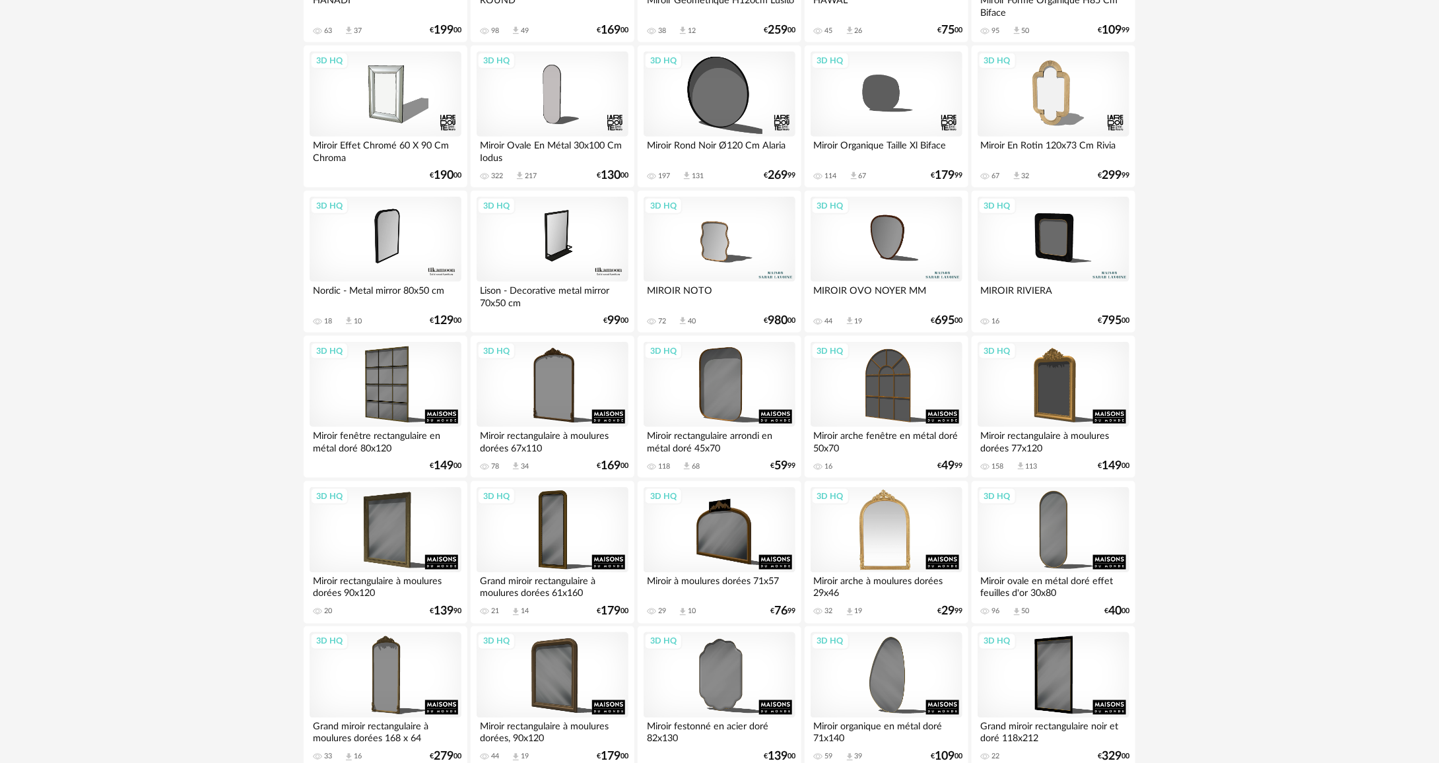
scroll to position [792, 0]
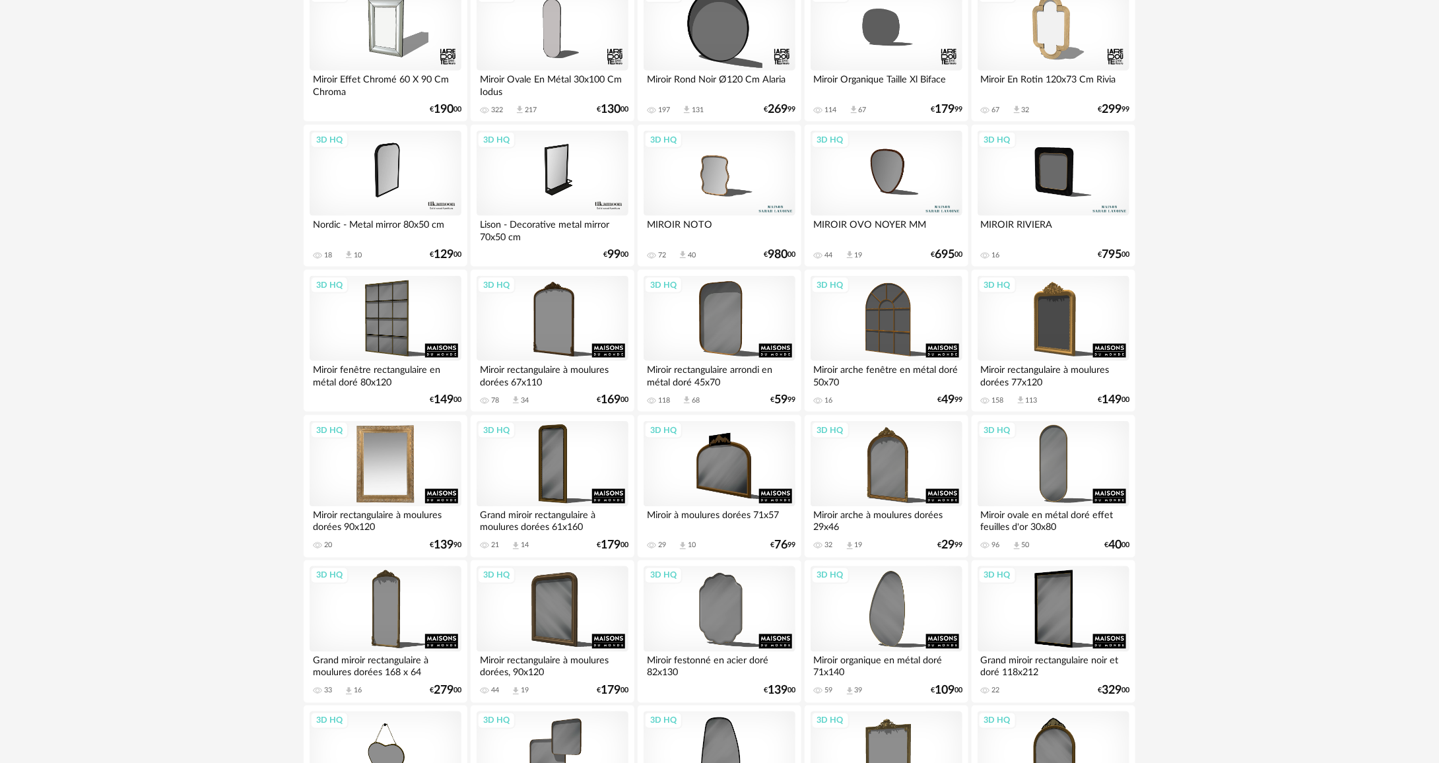
click at [341, 462] on div "3D HQ" at bounding box center [386, 464] width 152 height 86
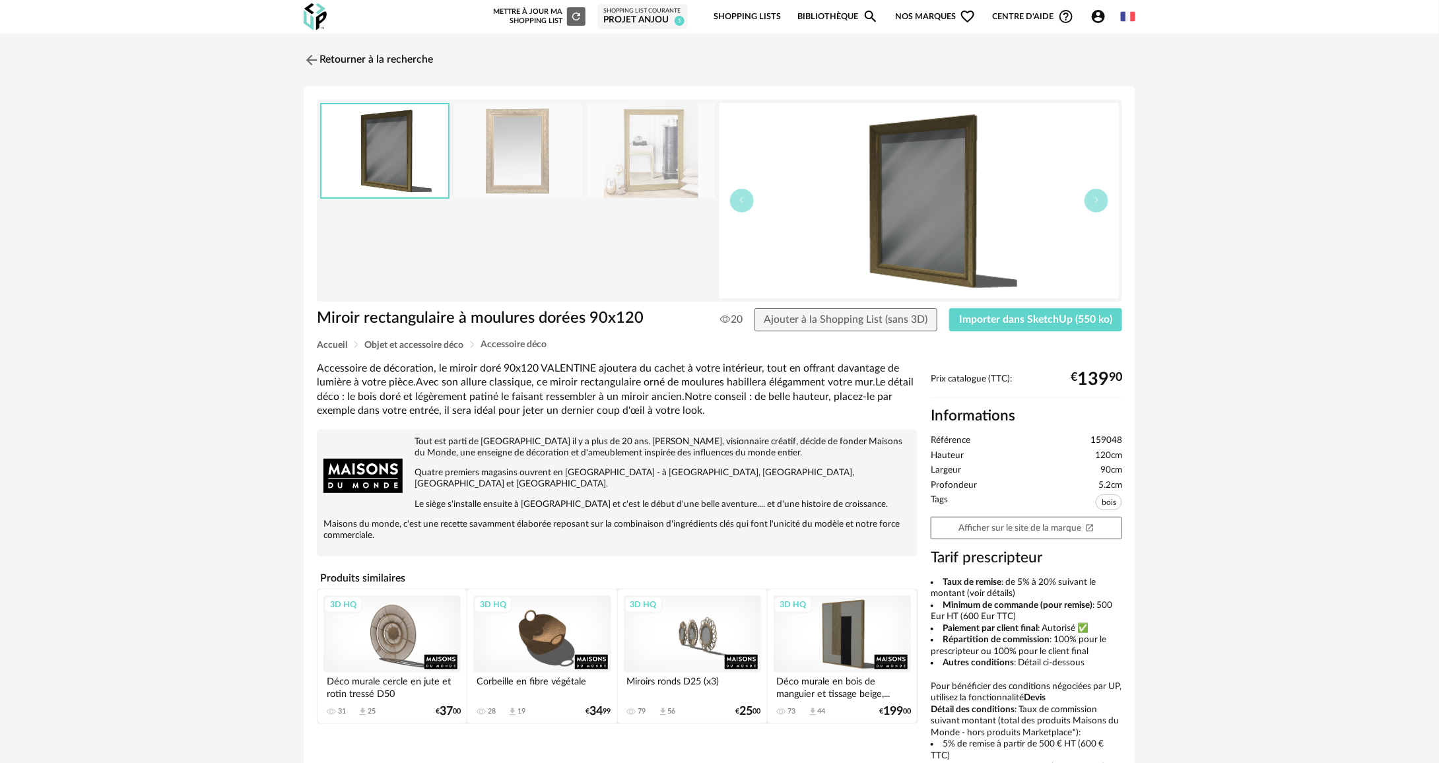
click at [599, 153] on img at bounding box center [651, 151] width 128 height 94
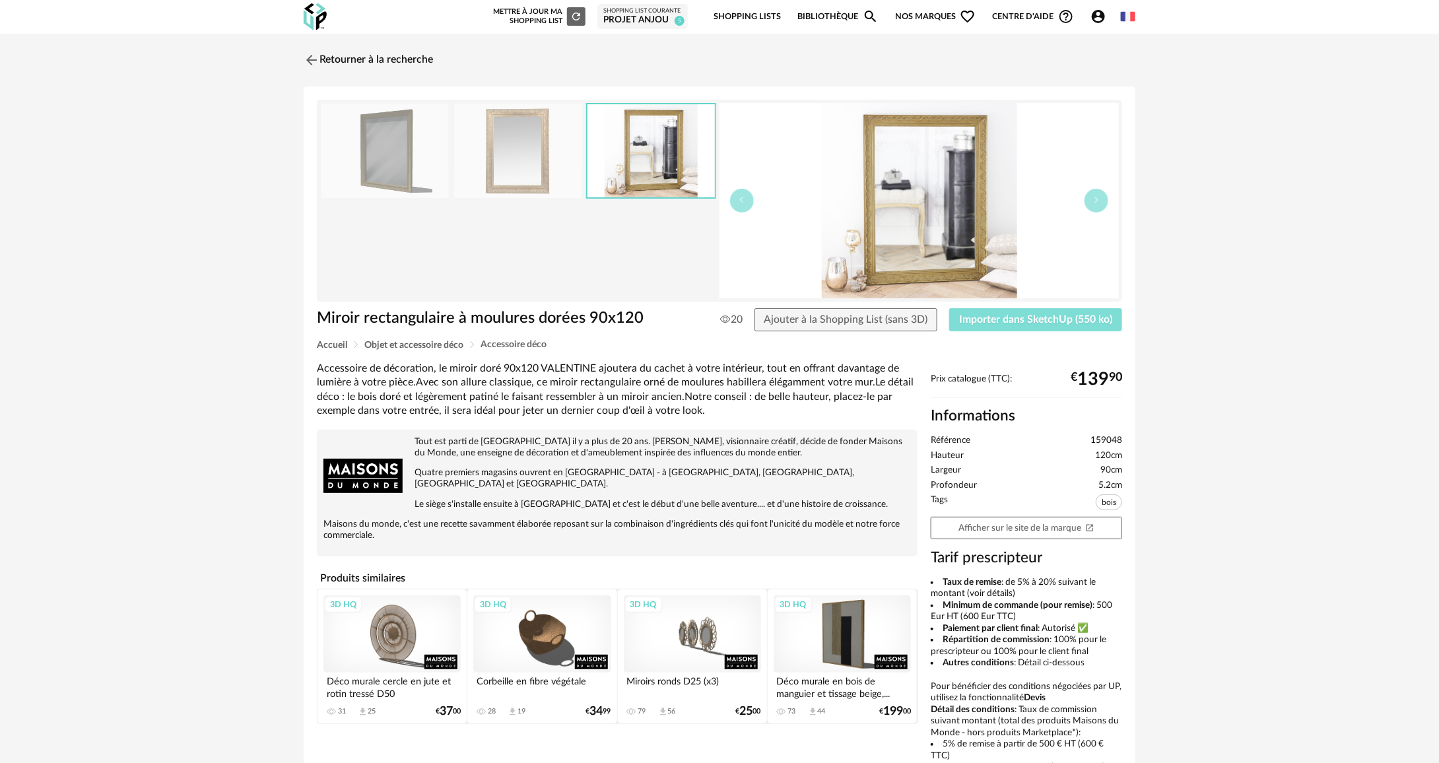
click at [1019, 312] on button "Importer dans SketchUp (550 ko)" at bounding box center [1035, 320] width 173 height 24
click at [310, 54] on img at bounding box center [310, 59] width 19 height 19
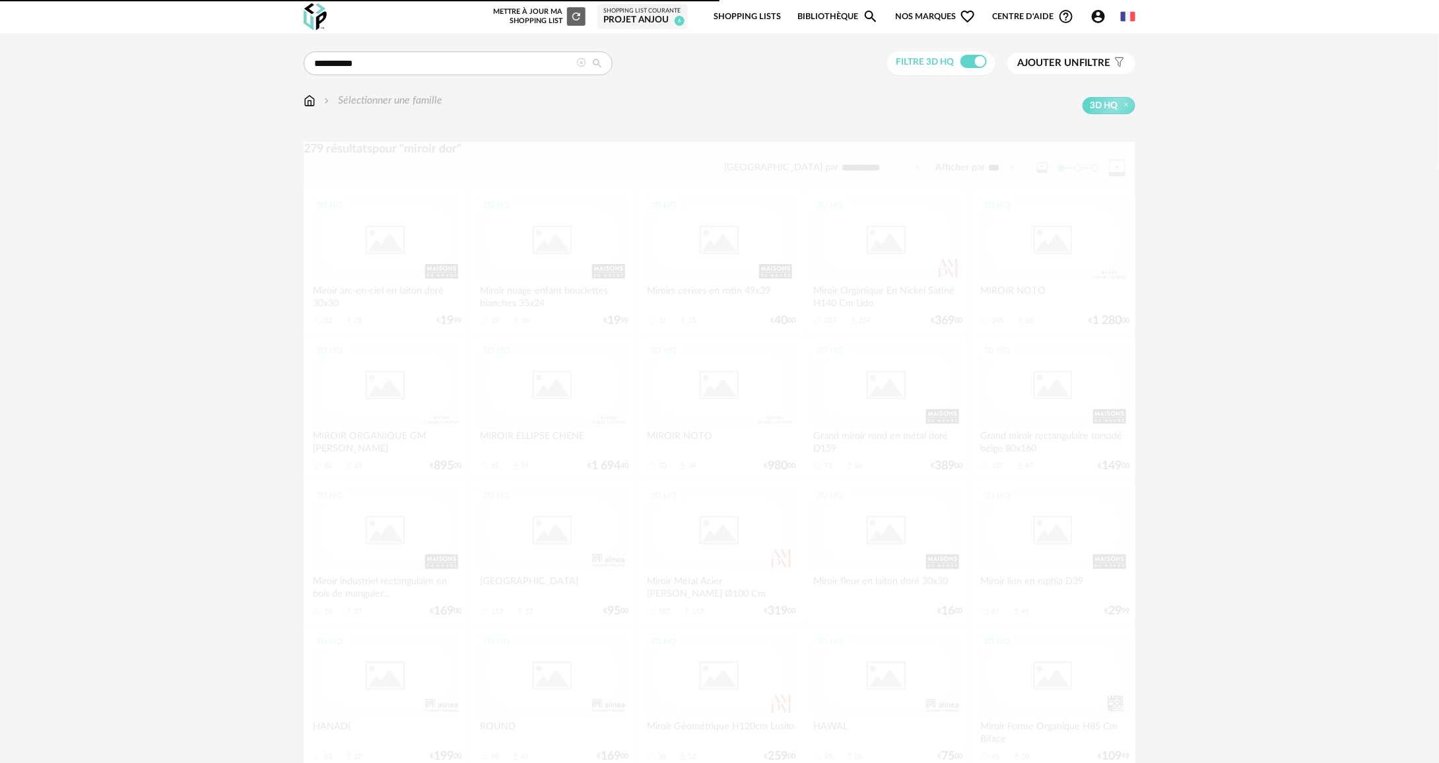
scroll to position [792, 0]
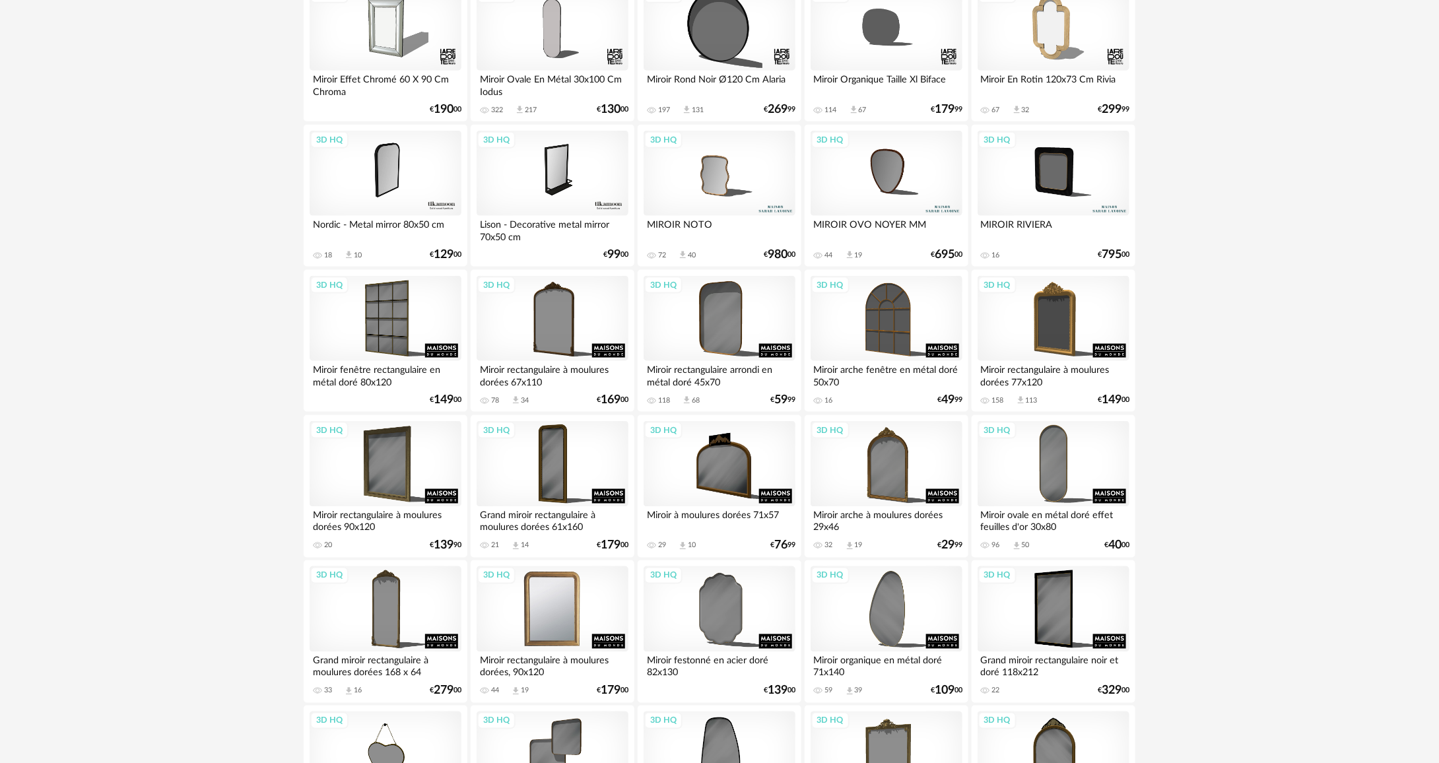
click at [584, 576] on div "3D HQ" at bounding box center [553, 609] width 152 height 86
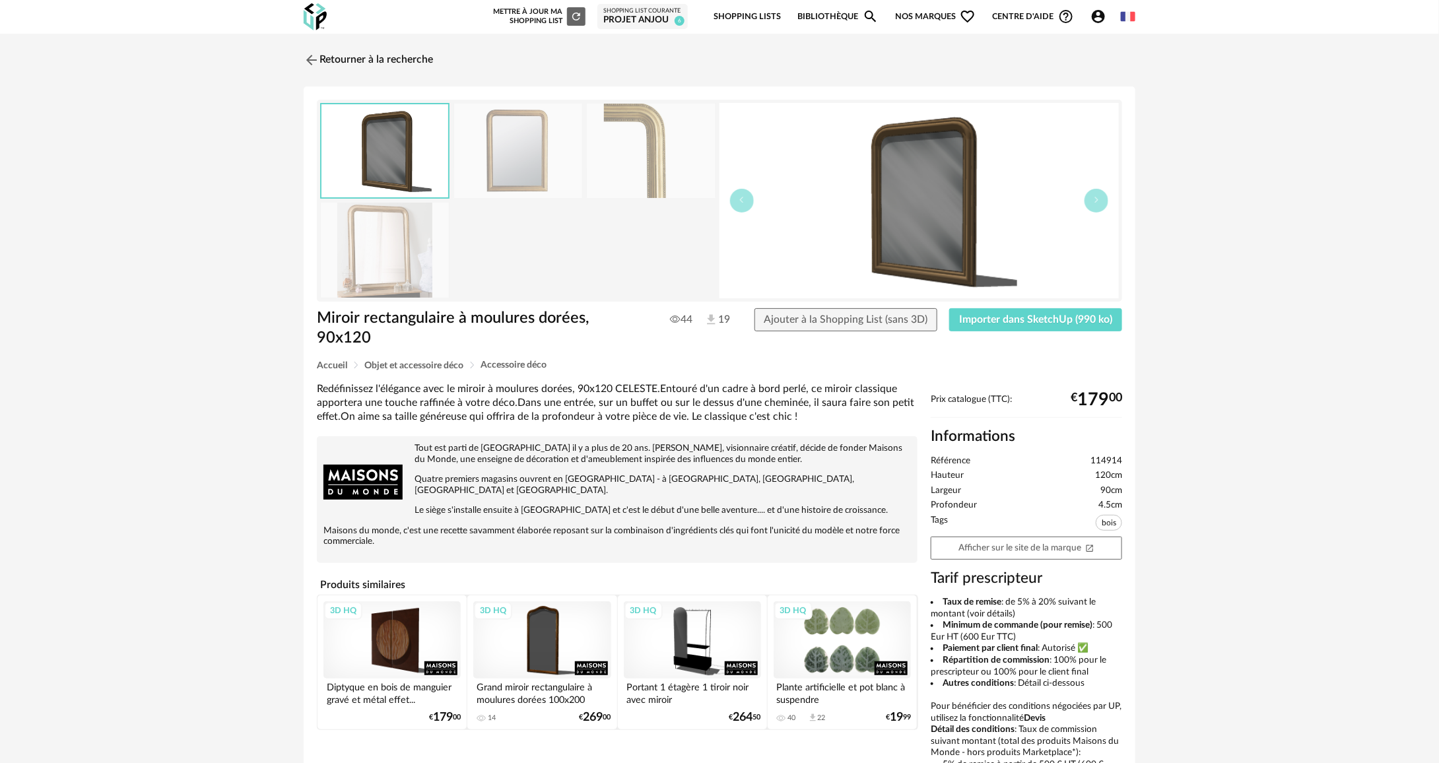
click at [619, 125] on img at bounding box center [651, 151] width 128 height 94
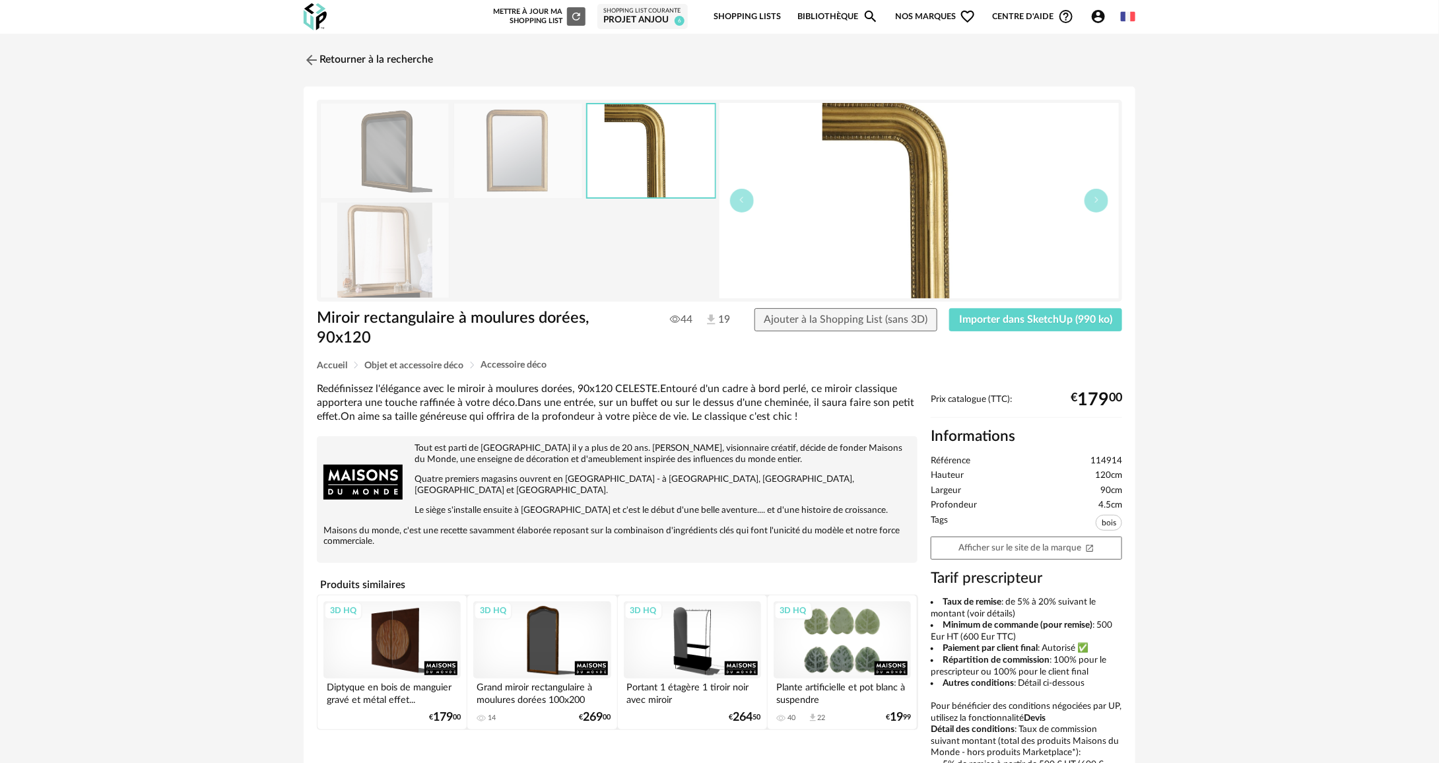
click at [522, 139] on img at bounding box center [518, 151] width 128 height 94
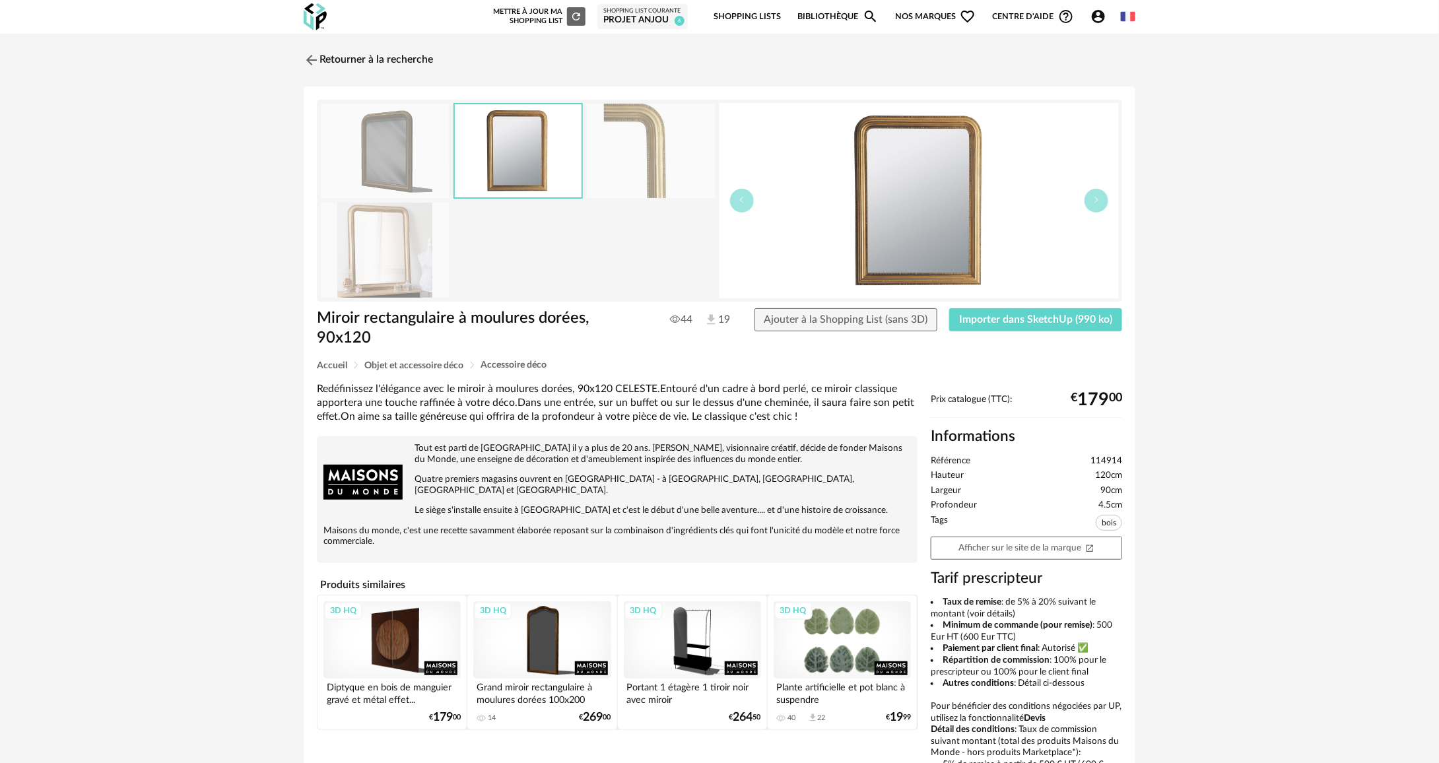
click at [440, 152] on img at bounding box center [385, 151] width 128 height 94
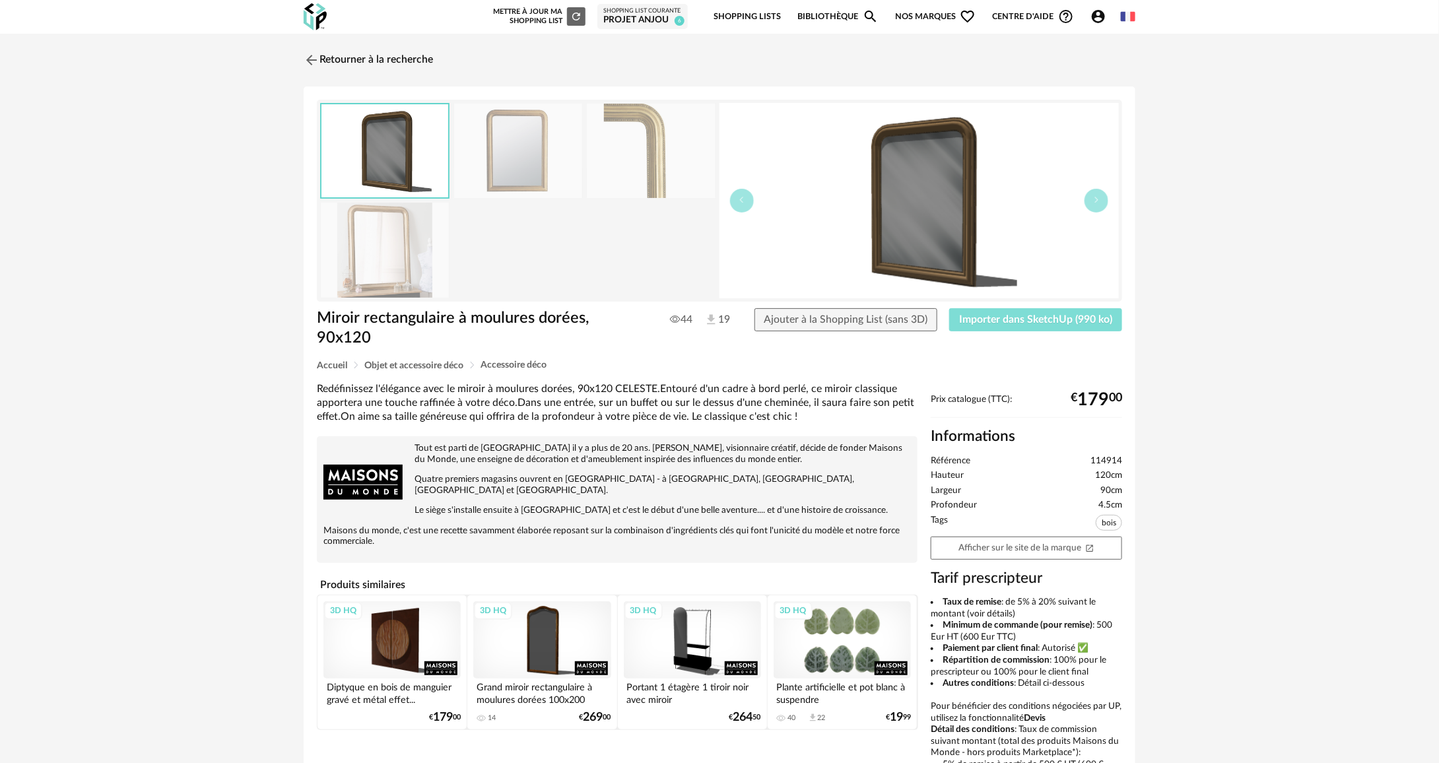
click at [1024, 317] on span "Importer dans SketchUp (990 ko)" at bounding box center [1035, 319] width 153 height 11
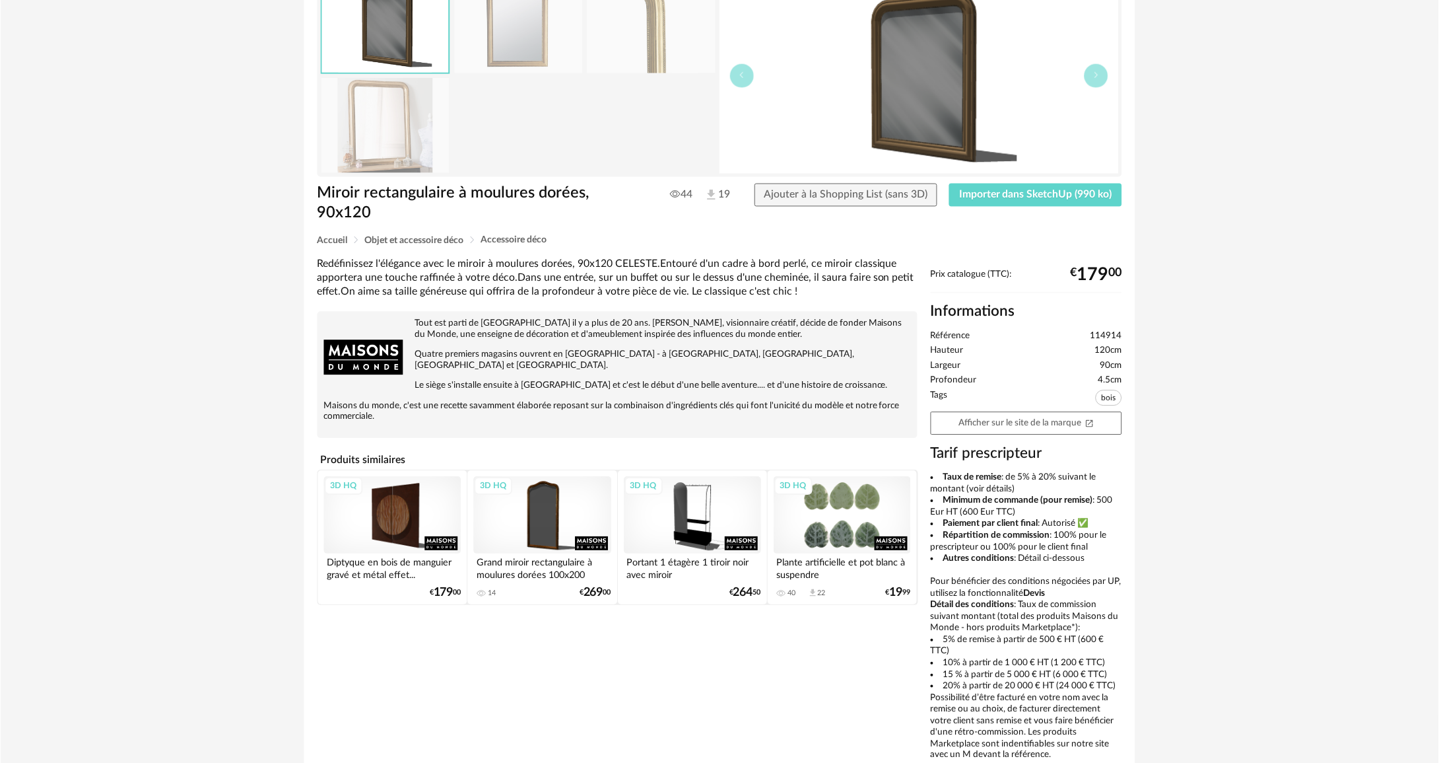
scroll to position [132, 0]
